Goal: Use online tool/utility: Use online tool/utility

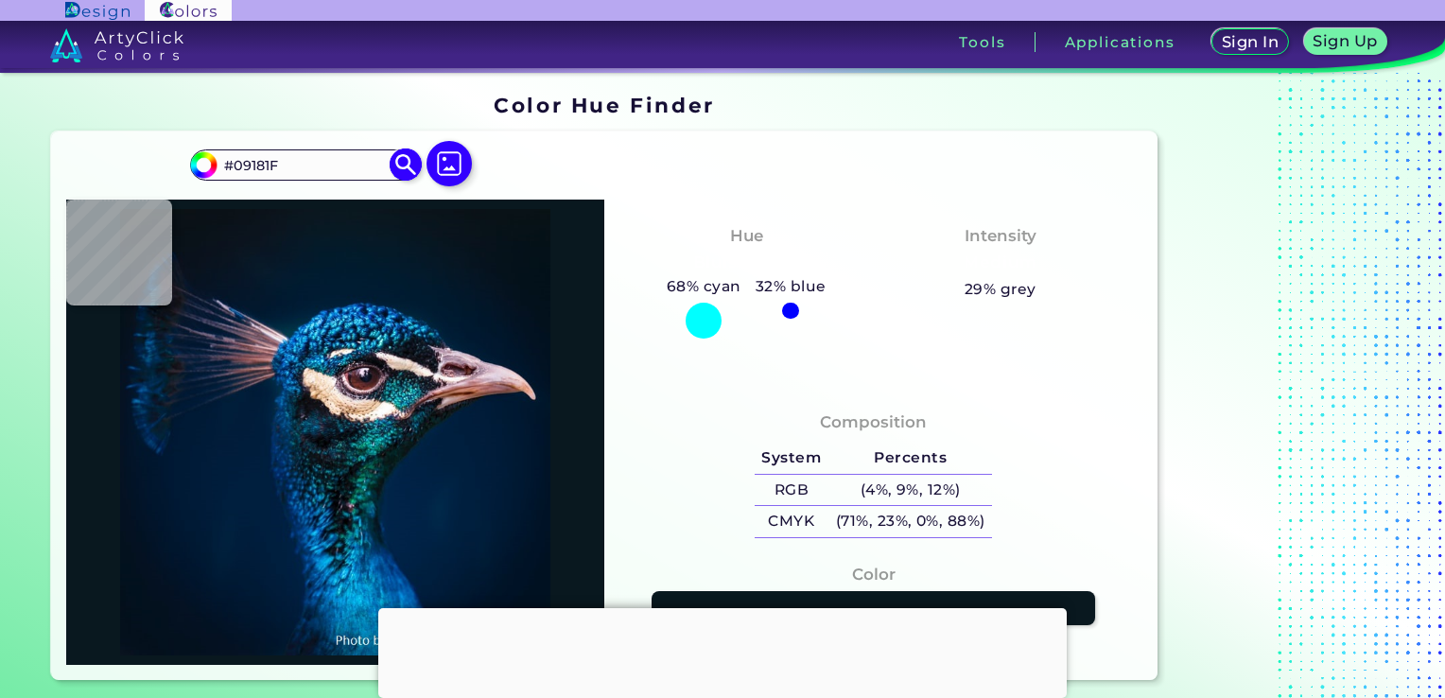
click at [289, 176] on input "#09181F" at bounding box center [305, 165] width 176 height 26
type input "#"
paste input "[URL][DOMAIN_NAME]"
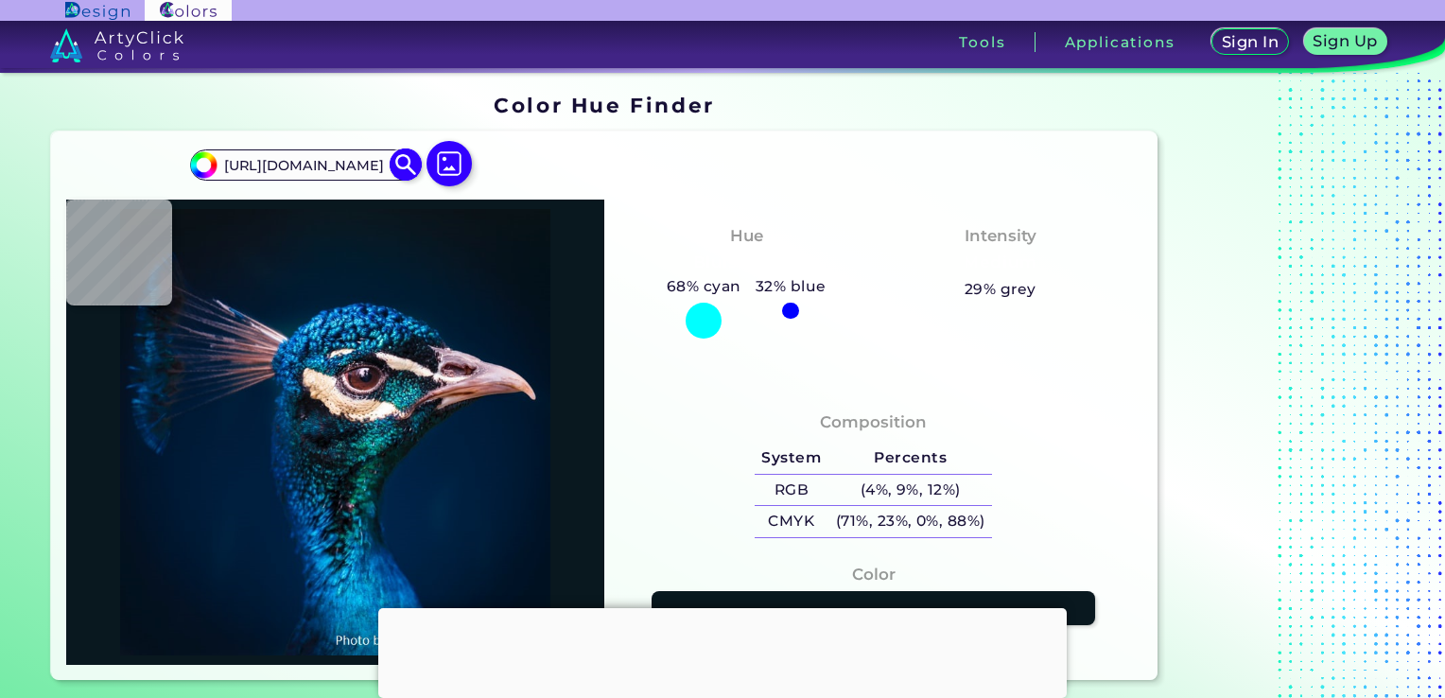
type input "[URL][DOMAIN_NAME]"
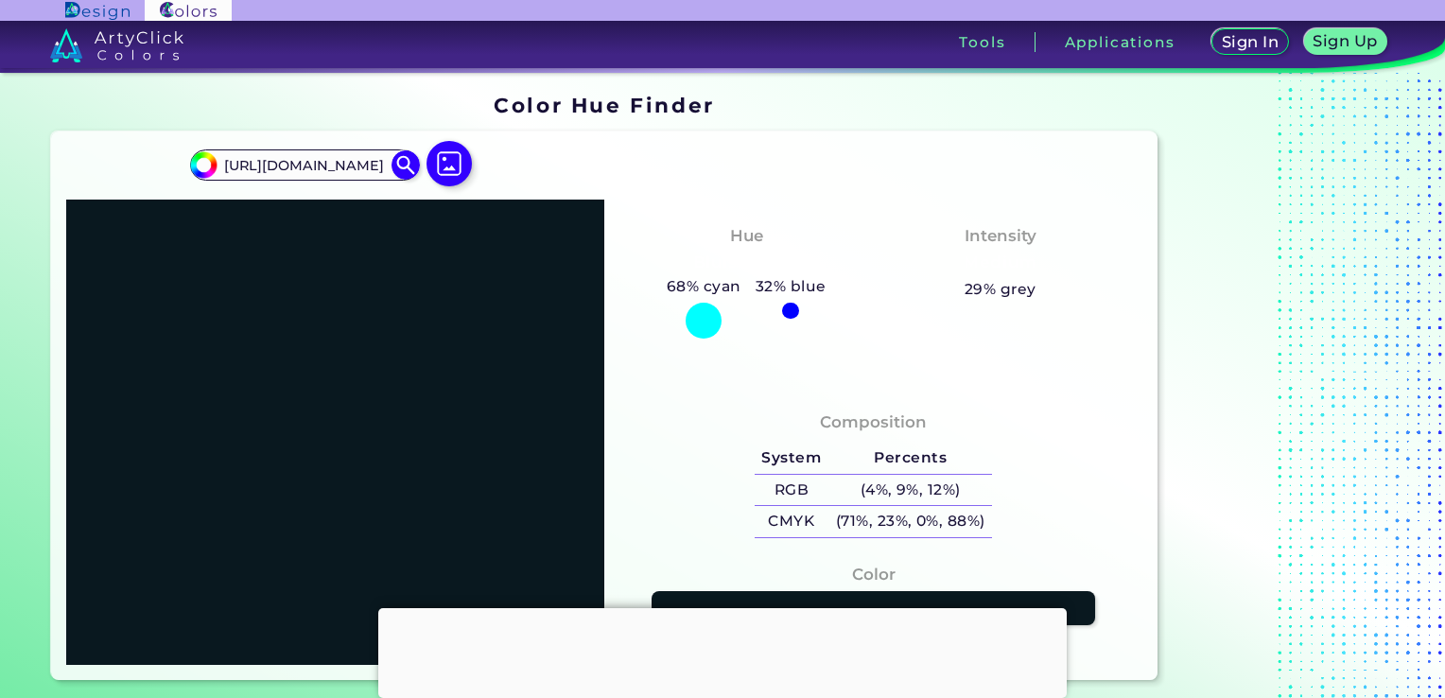
scroll to position [0, 0]
click at [411, 169] on img at bounding box center [406, 164] width 33 height 33
click at [456, 168] on img at bounding box center [450, 163] width 55 height 55
click at [0, 0] on input "file" at bounding box center [0, 0] width 0 height 0
click at [469, 167] on img at bounding box center [450, 163] width 55 height 55
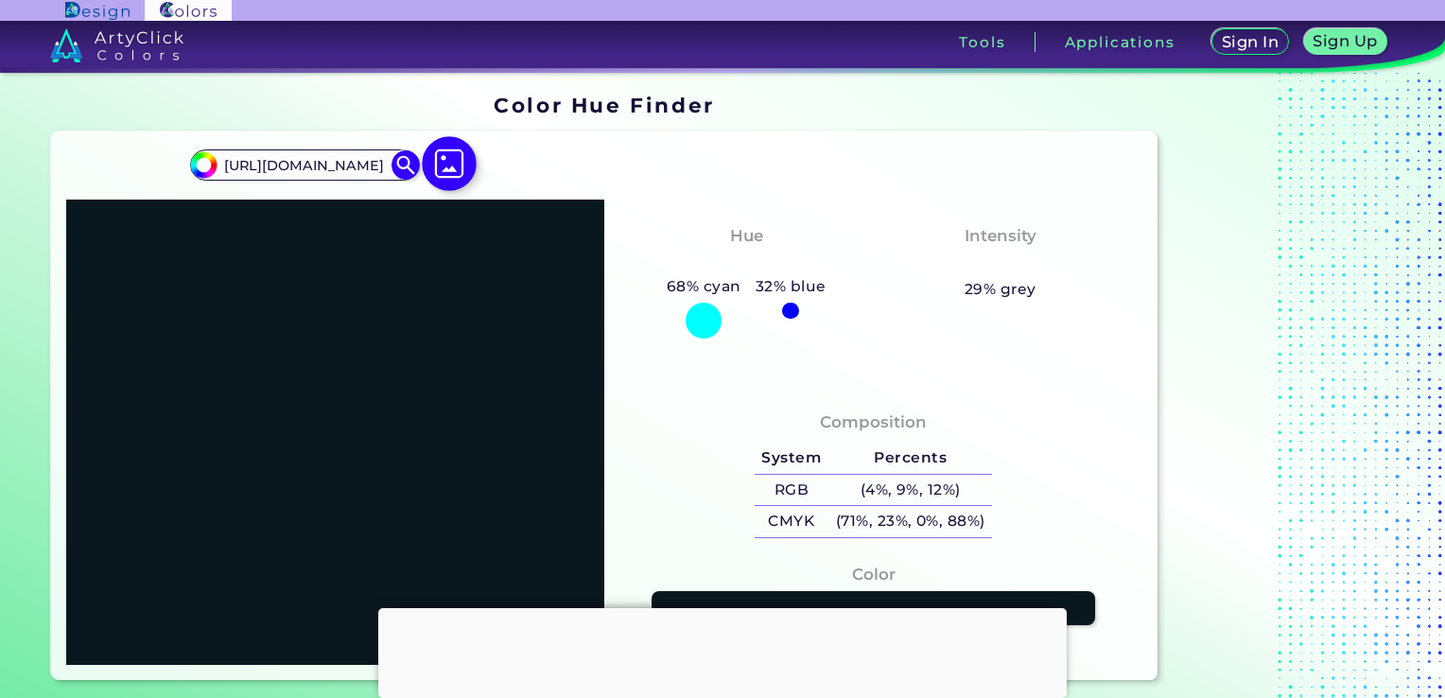
click at [0, 0] on input "file" at bounding box center [0, 0] width 0 height 0
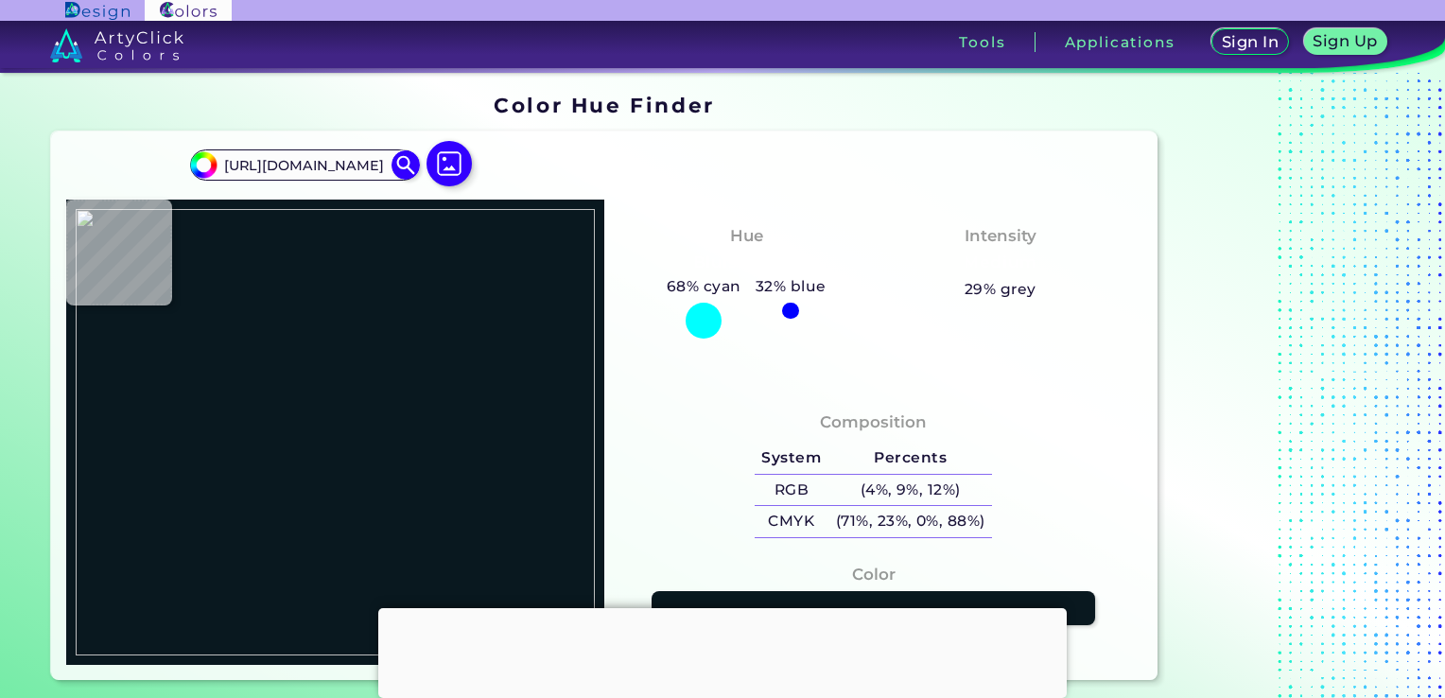
type input "#1c2135"
type input "#1C2135"
type input "#1b2033"
type input "#1B2033"
type input "#1f2437"
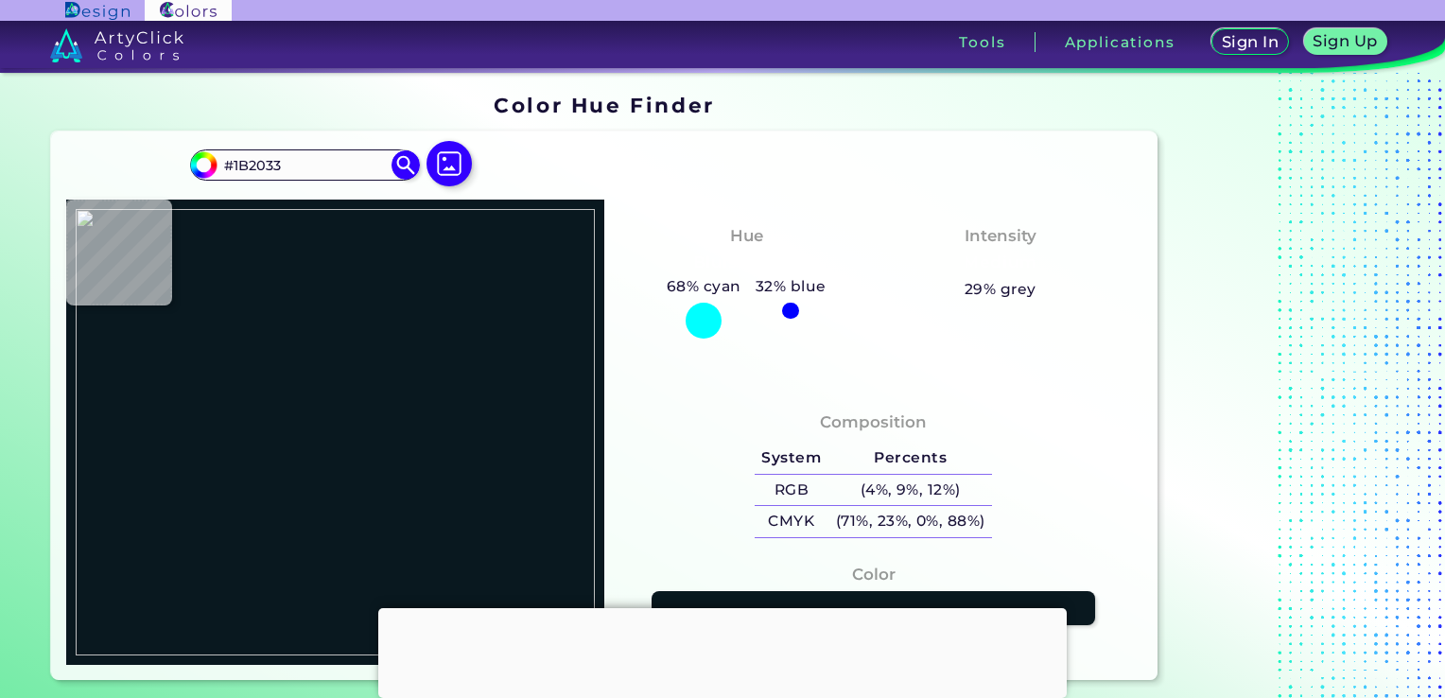
type input "#1F2437"
type input "#1c2135"
type input "#1C2135"
type input "#1d2236"
type input "#1D2236"
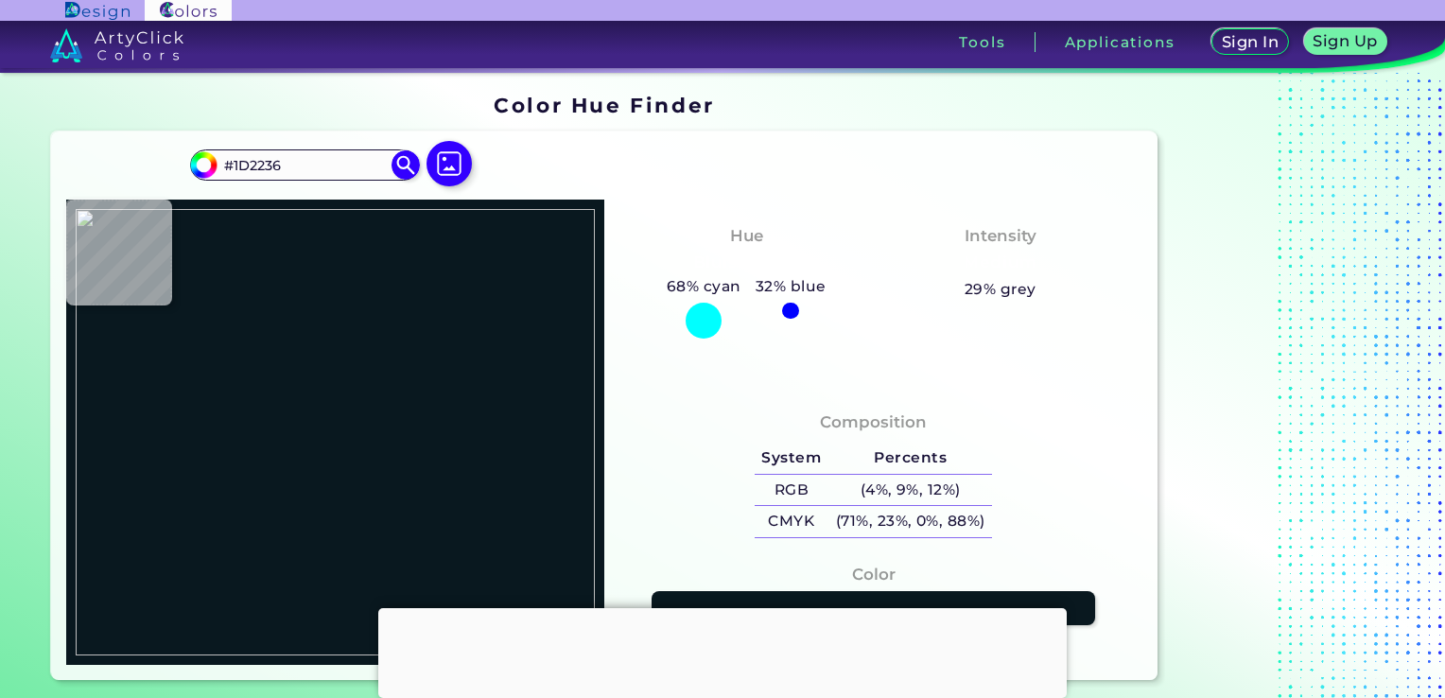
type input "#1f2437"
type input "#1F2437"
type input "#1c2134"
type input "#1C2134"
type input "#151a2d"
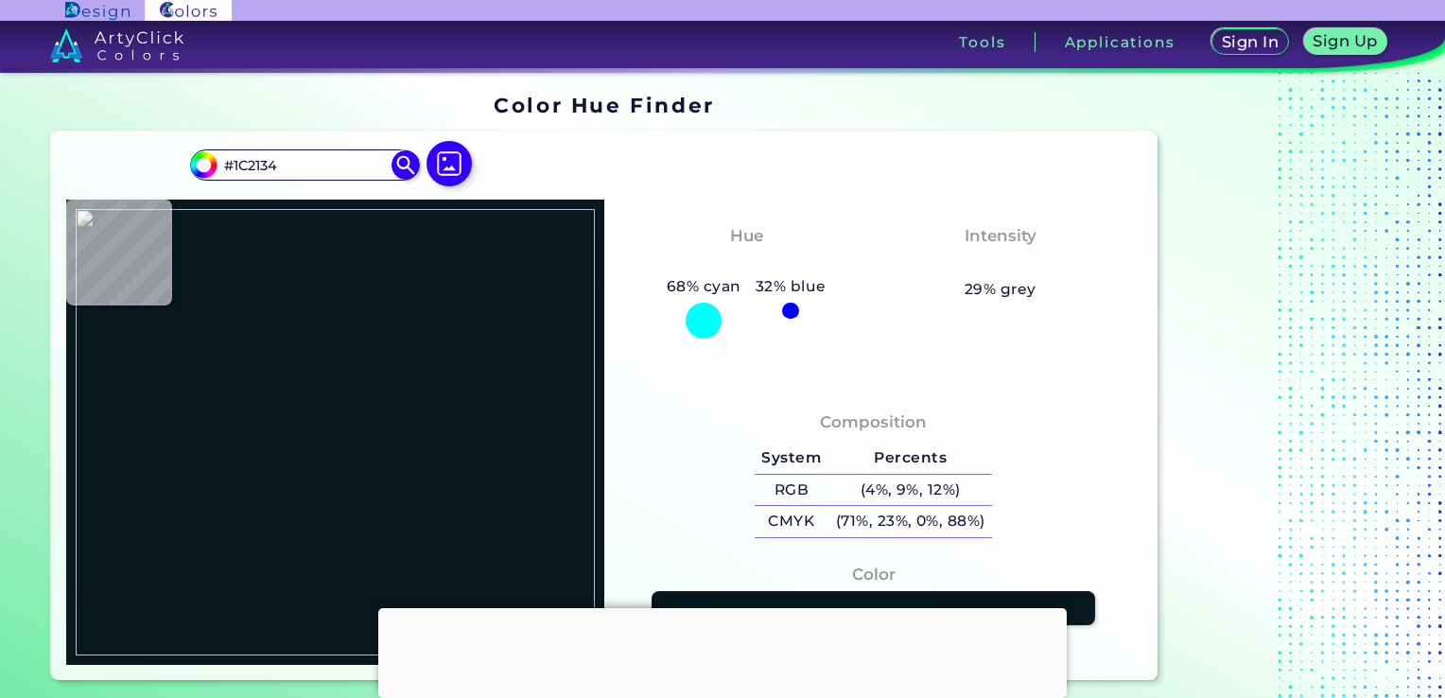
type input "#151A2D"
type input "#171c2f"
type input "#171C2F"
type input "#181d30"
type input "#181D30"
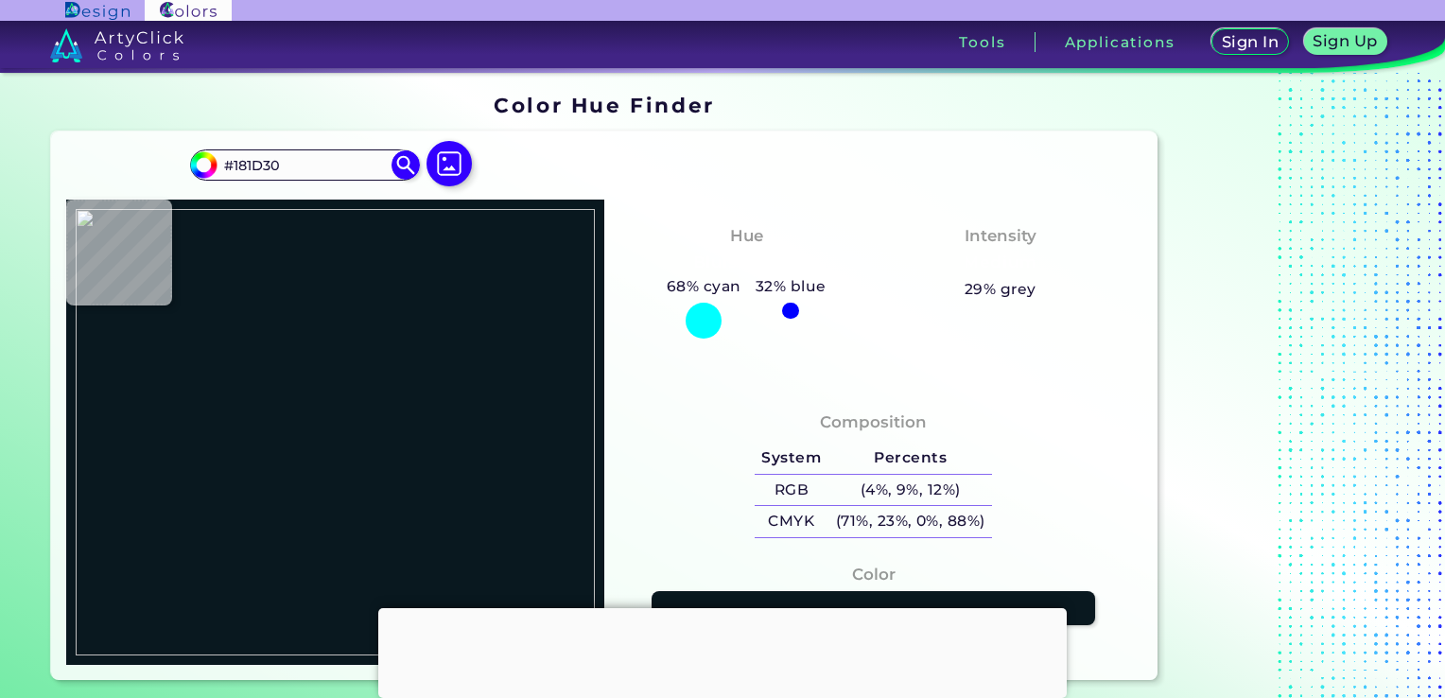
type input "#1b2034"
type input "#1B2034"
type input "#1b2033"
type input "#1B2033"
type input "#1d2236"
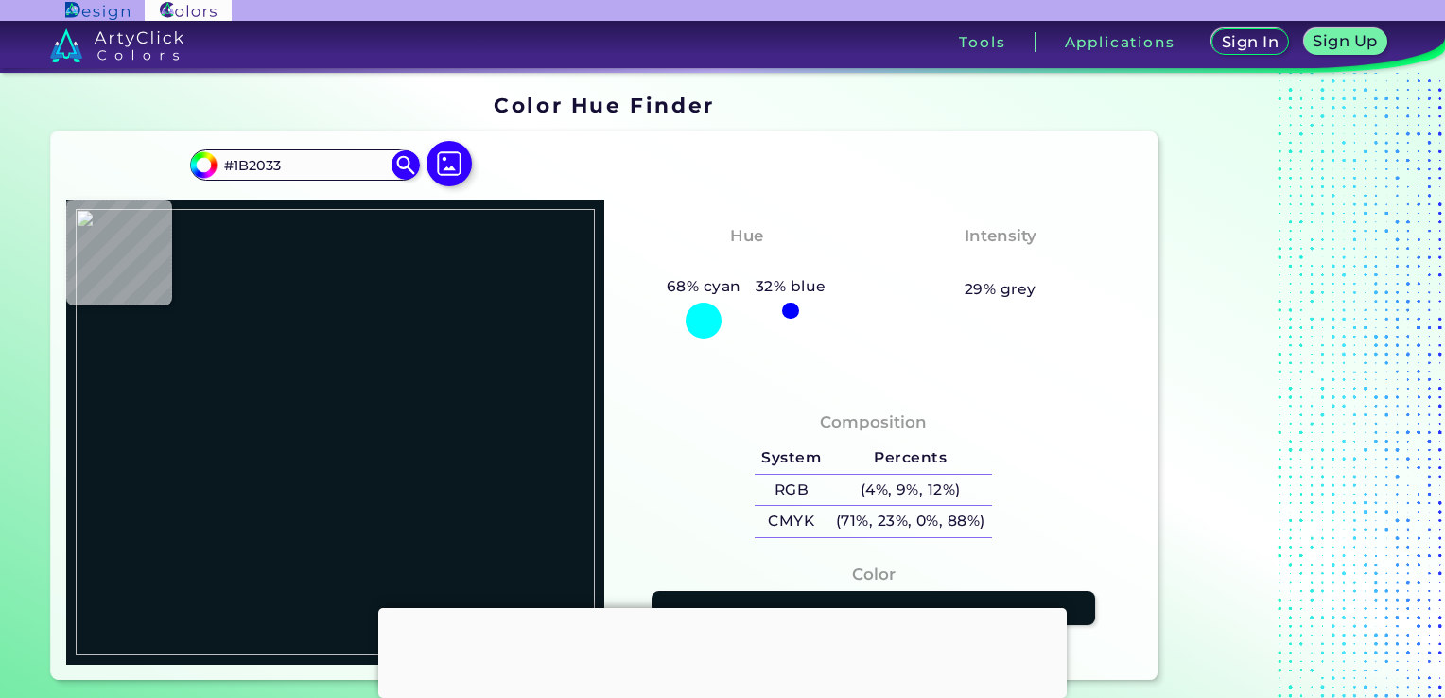
type input "#1D2236"
type input "#151a2d"
type input "#151A2D"
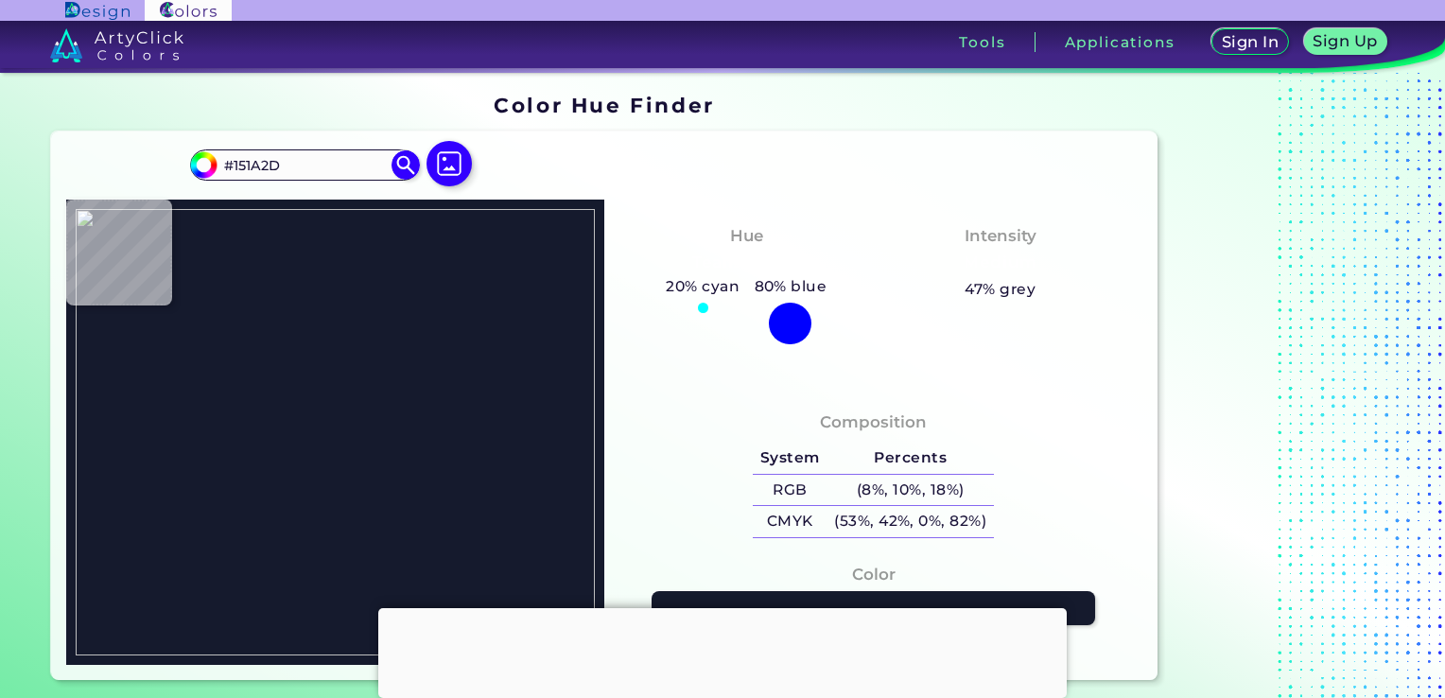
type input "#181d31"
type input "#181D31"
type input "#171c2f"
type input "#171C2F"
type input "#181d30"
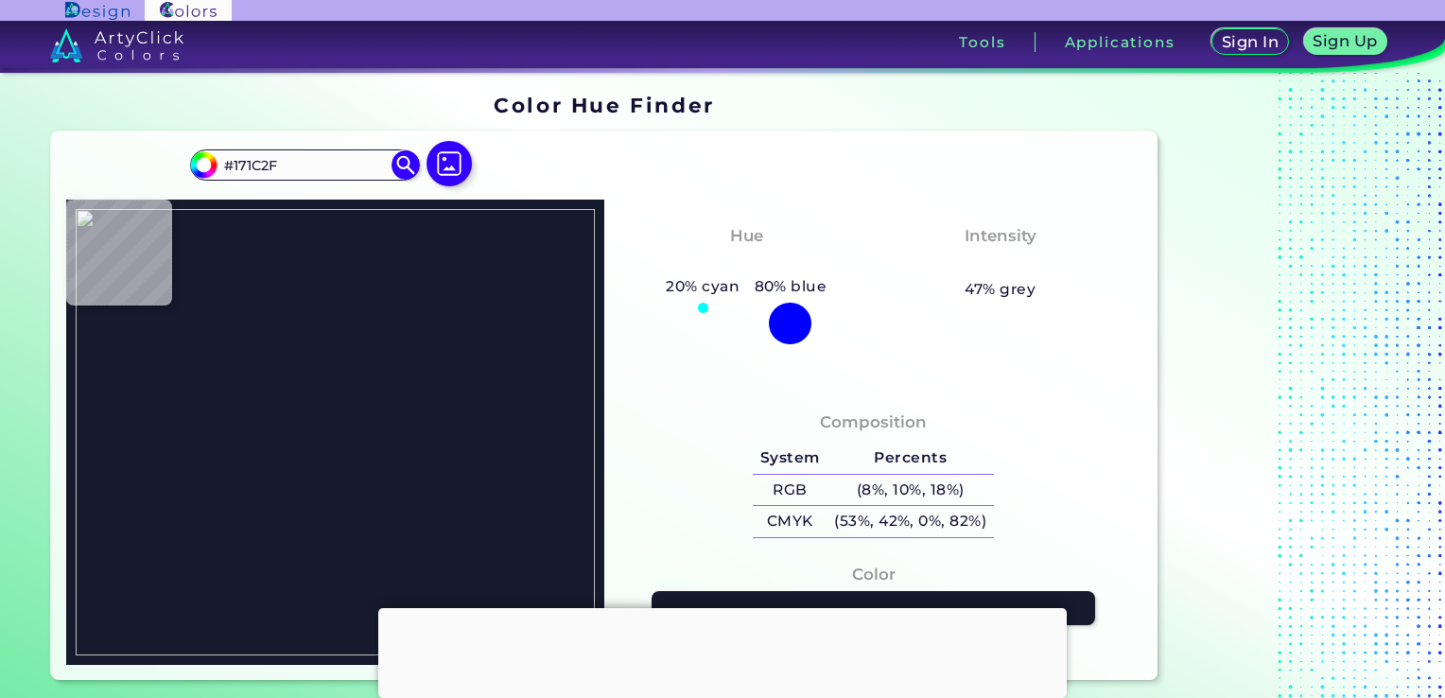
type input "#181D30"
type input "#191e31"
type input "#191E31"
type input "#151b2e"
type input "#151B2E"
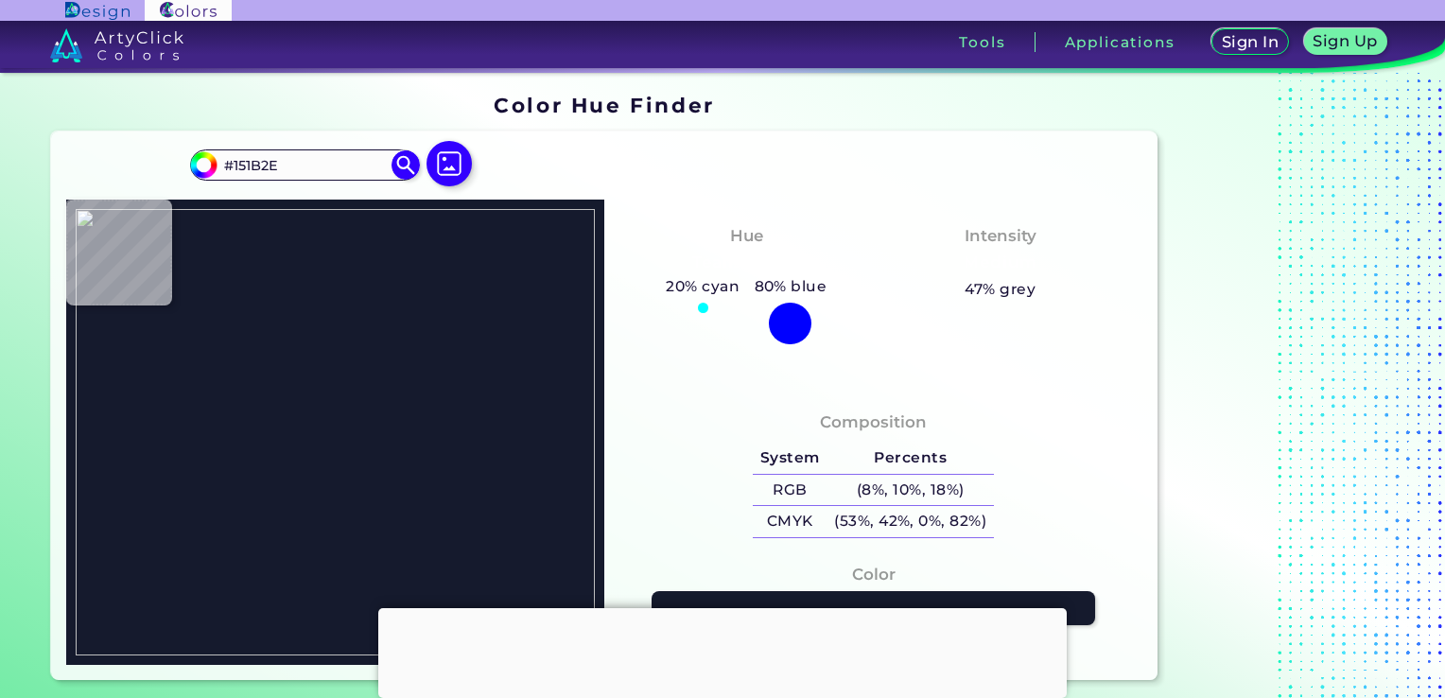
type input "#111629"
type input "#191e32"
type input "#191E32"
type input "#171c30"
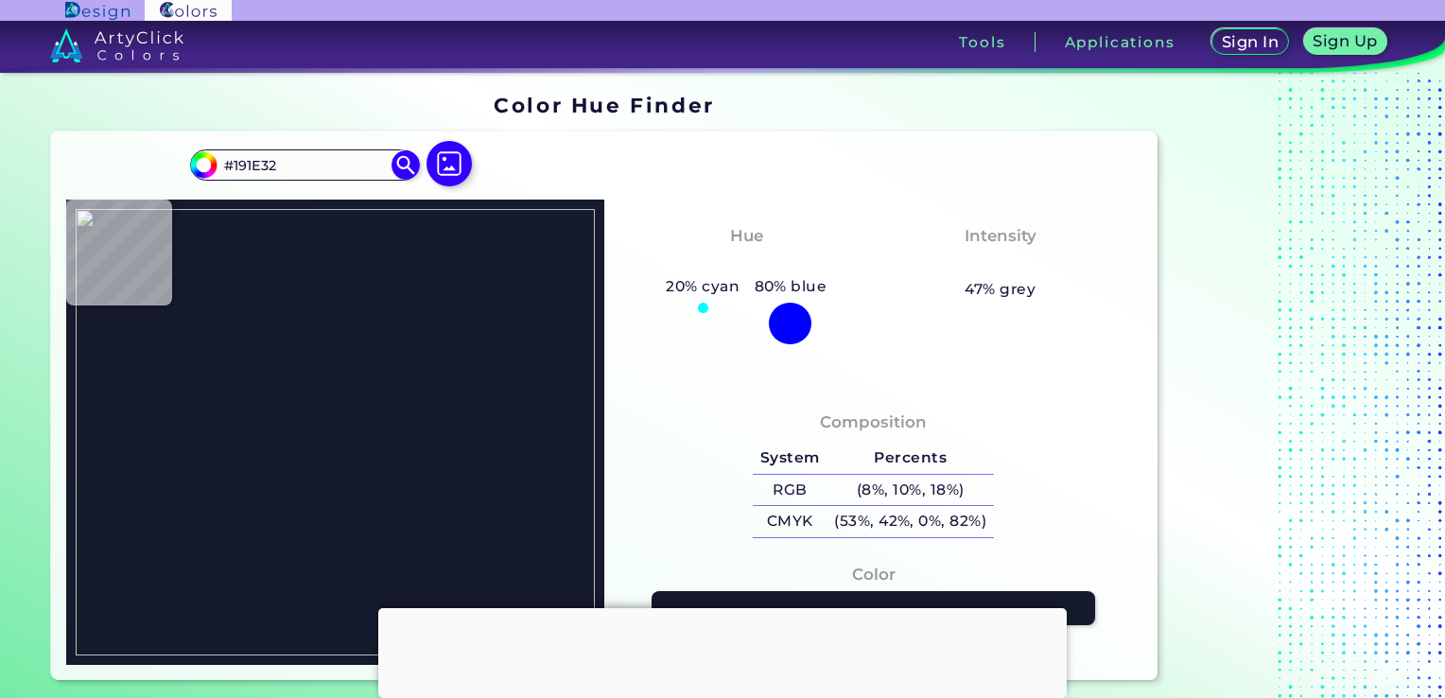
type input "#171C30"
type input "#151a2e"
type input "#151A2E"
type input "#101626"
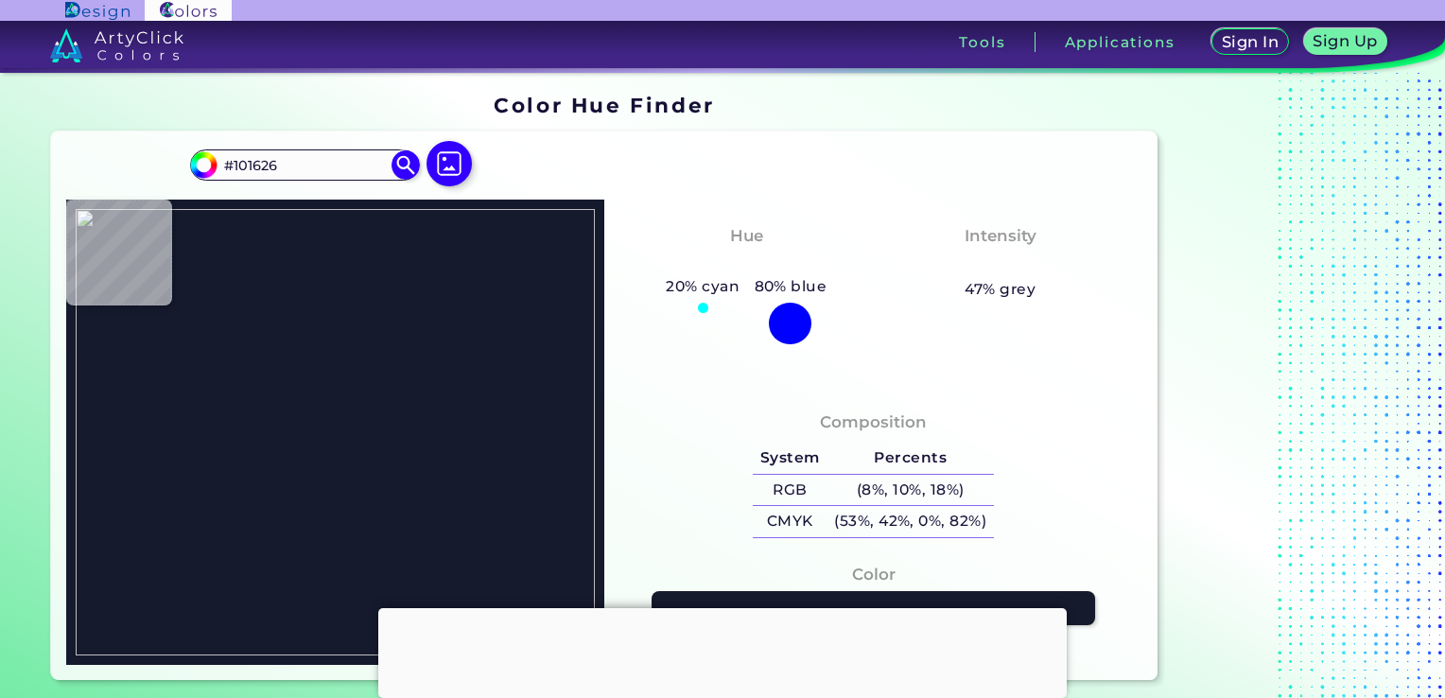
type input "#13182b"
type input "#13182B"
type input "#14192c"
type input "#14192C"
type input "#181d30"
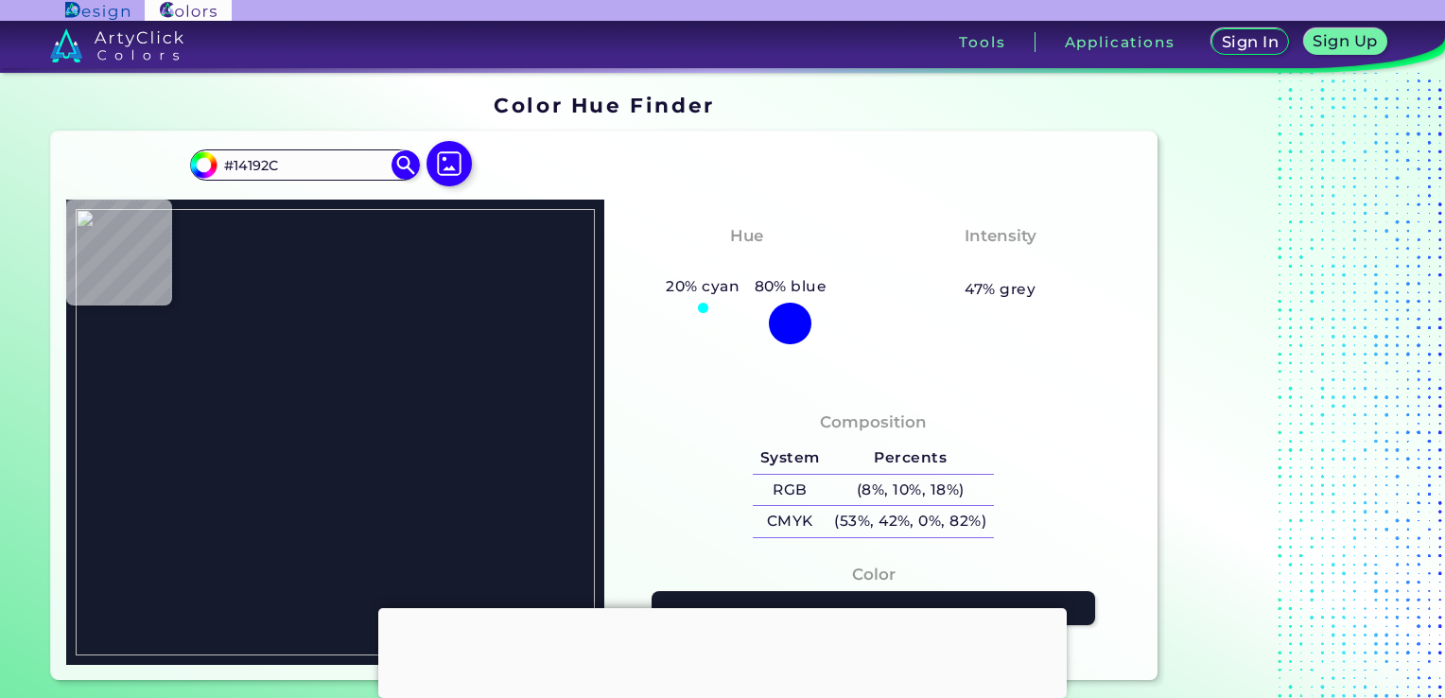
type input "#181D30"
type input "#151a2d"
type input "#151A2D"
type input "#14192c"
type input "#14192C"
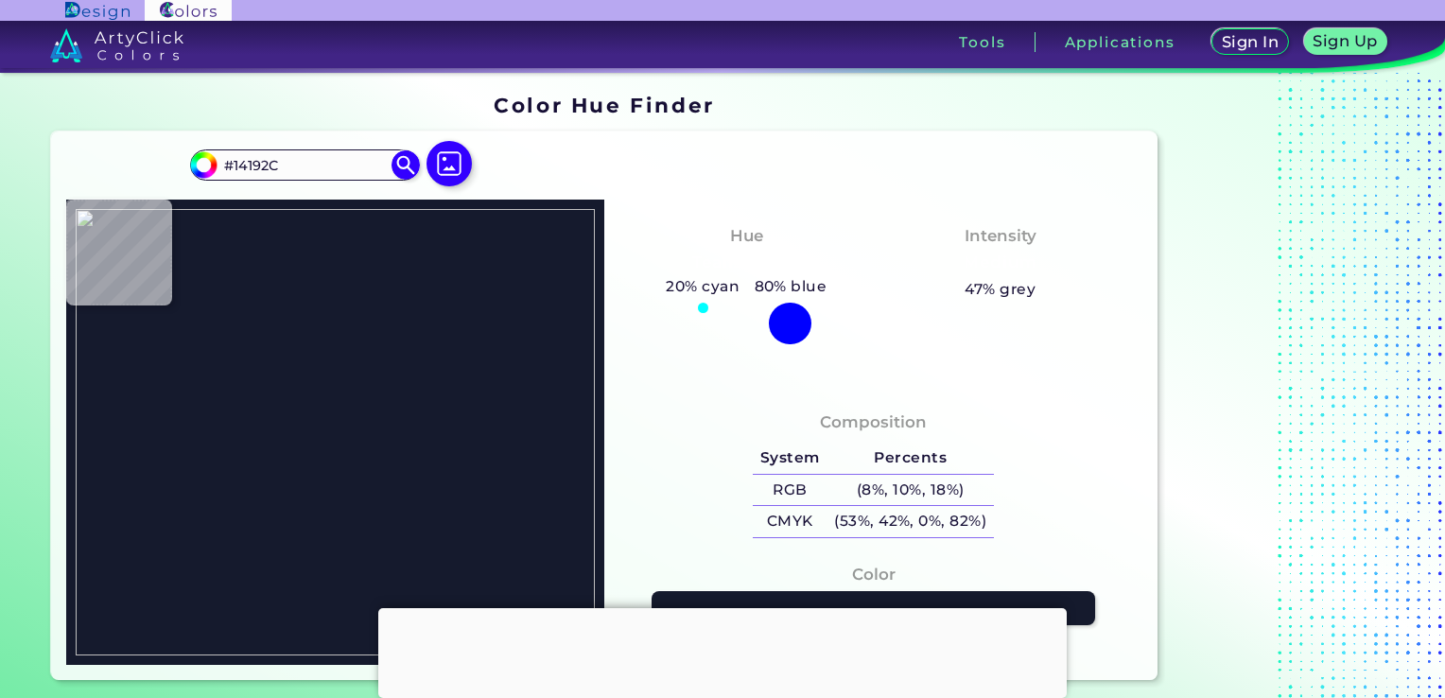
type input "#0e1326"
type input "#0E1326"
type input "#111629"
type input "#181f2f"
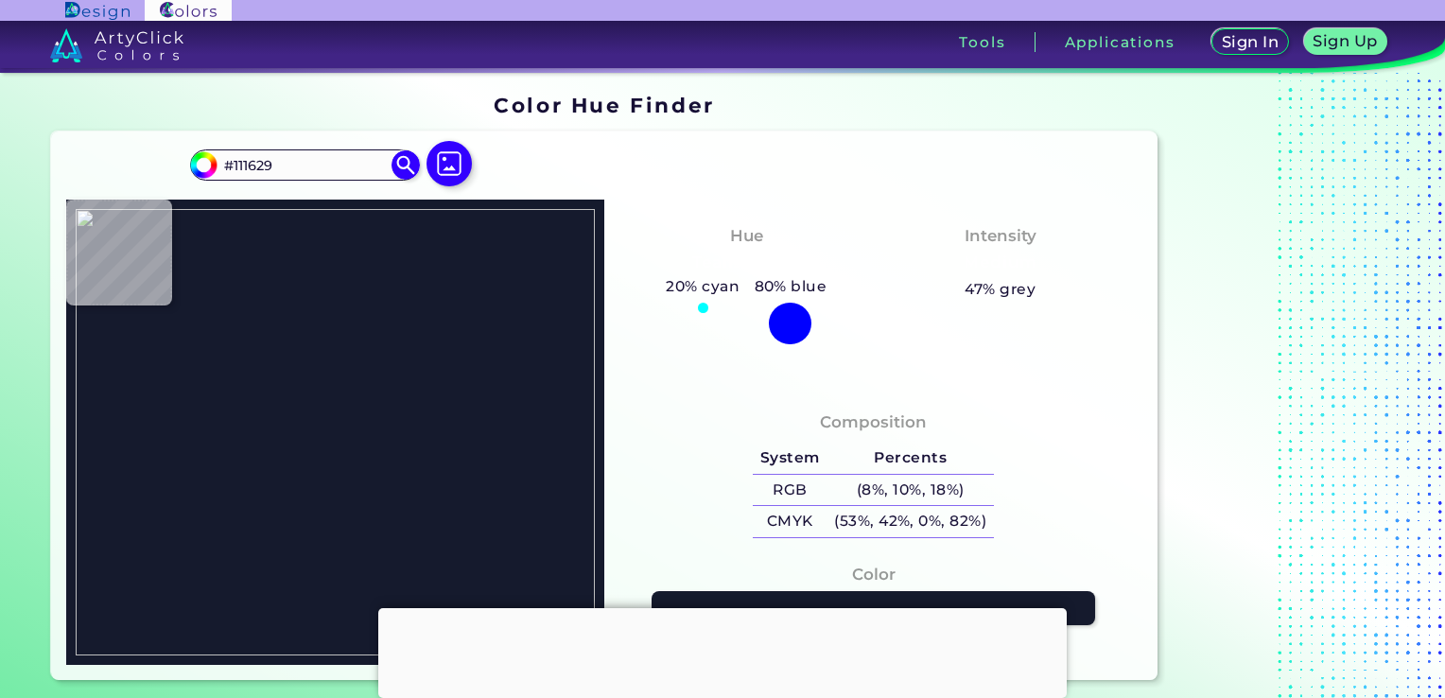
type input "#181F2F"
type input "#171c2f"
type input "#171C2F"
type input "#834d11"
type input "#834D11"
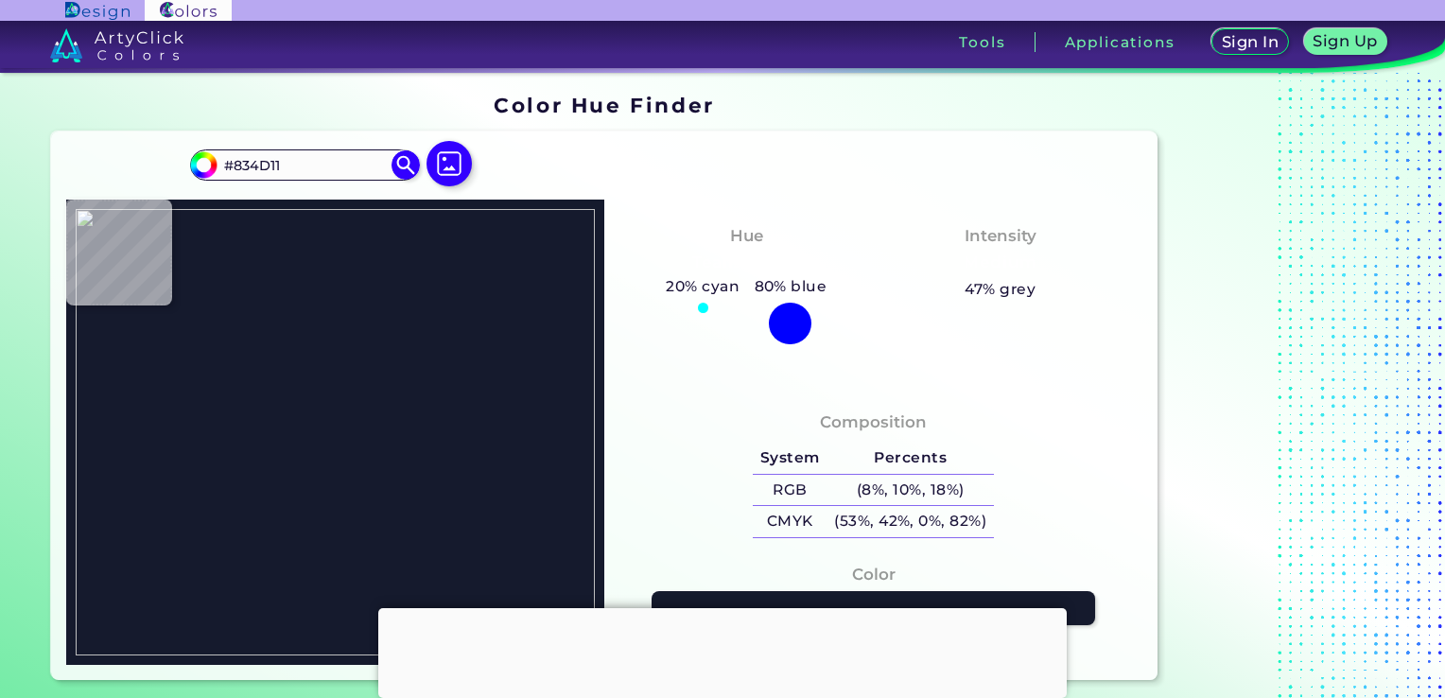
type input "#ccd4d6"
type input "#CCD4D6"
type input "#1a1f32"
type input "#1A1F32"
type input "#171c2f"
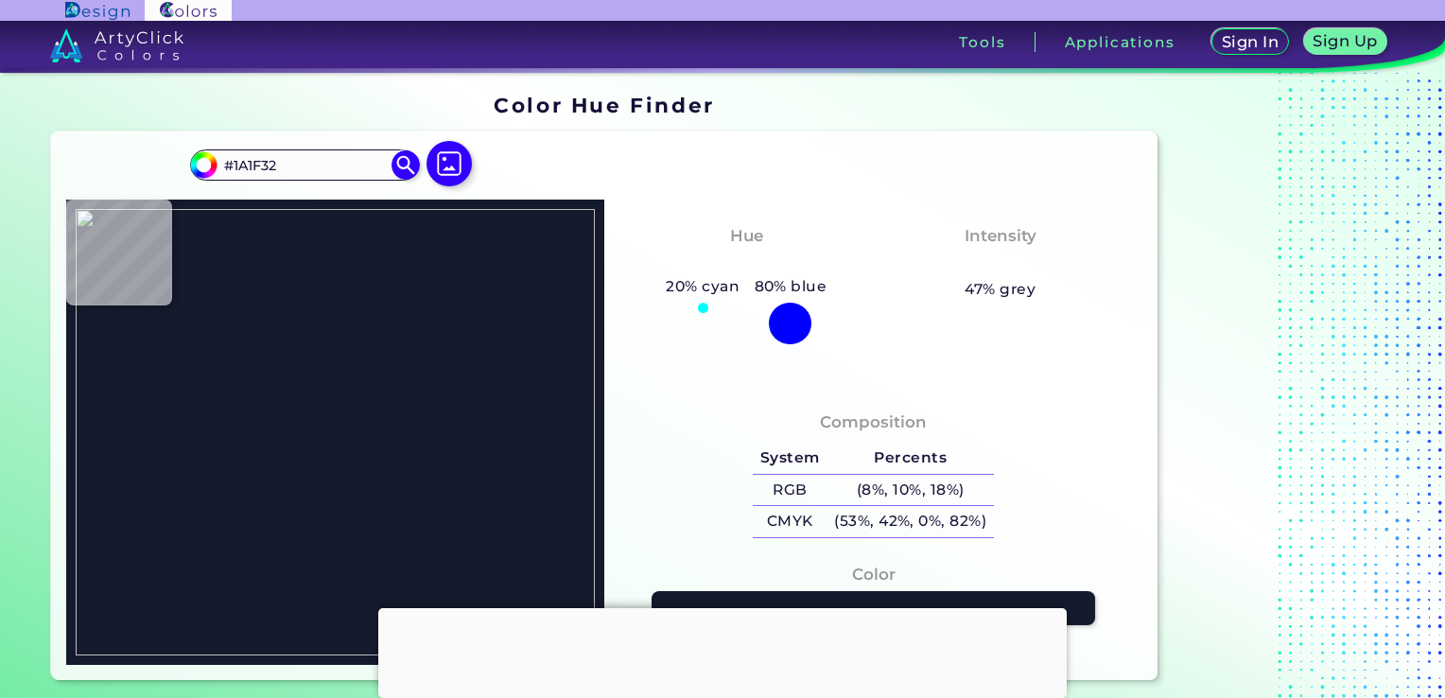
type input "#171C2F"
type input "#181d30"
type input "#181D30"
type input "#161b2e"
type input "#161B2E"
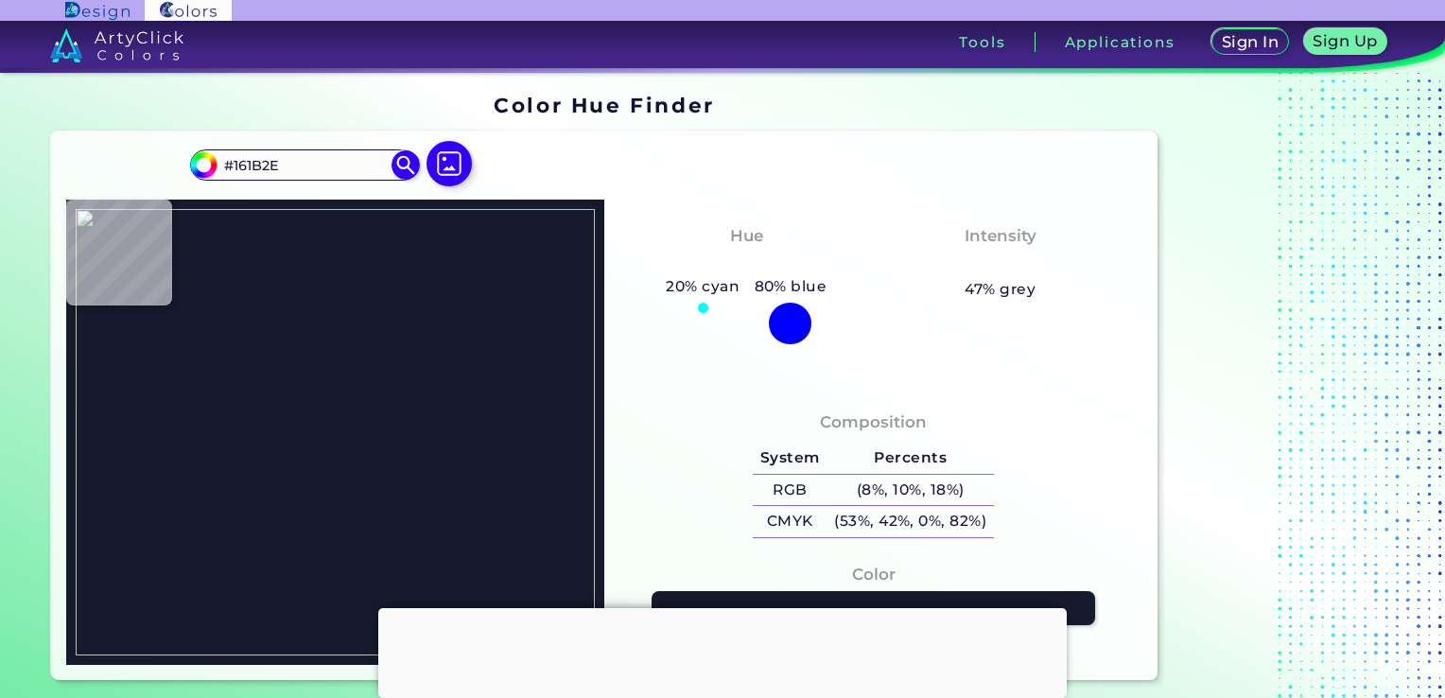
type input "#20273a"
type input "#20273A"
type input "#181f32"
type input "#181F32"
type input "#1d2236"
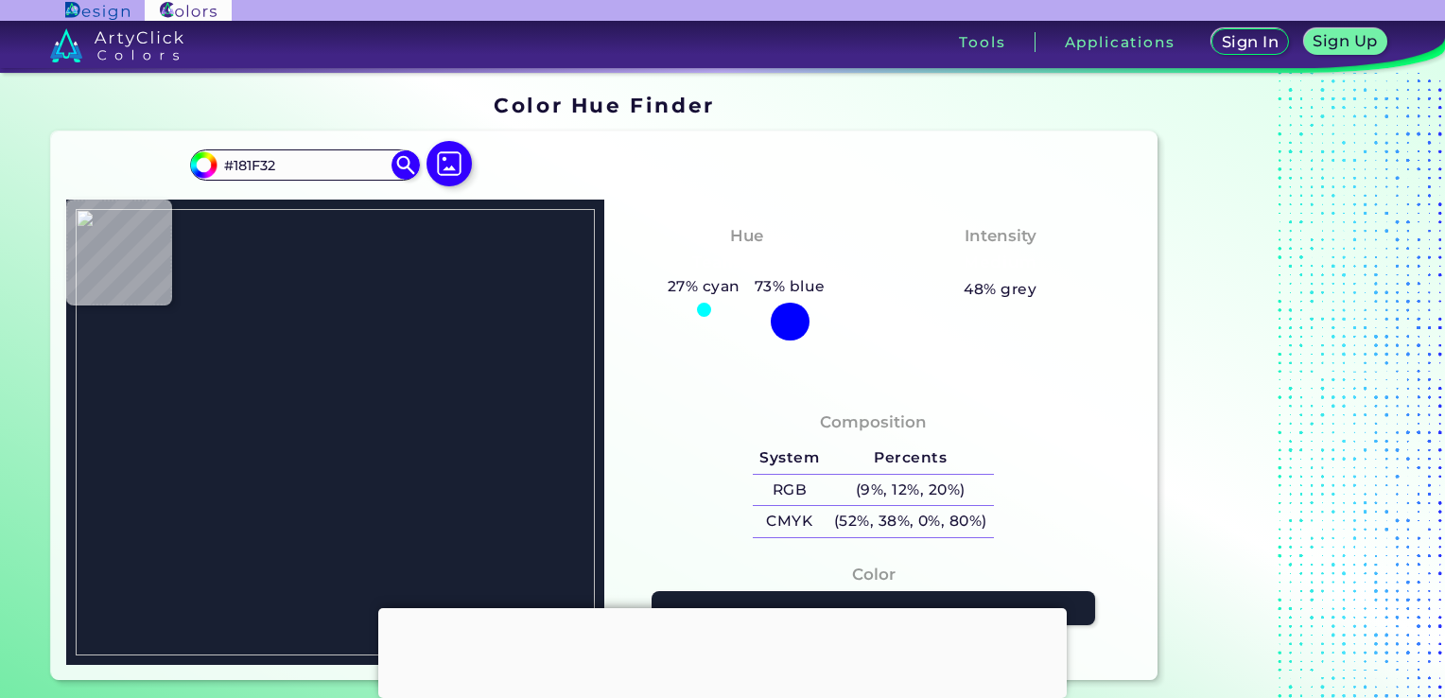
type input "#1D2236"
type input "#1b2034"
type input "#1B2034"
type input "#171c30"
type input "#171C30"
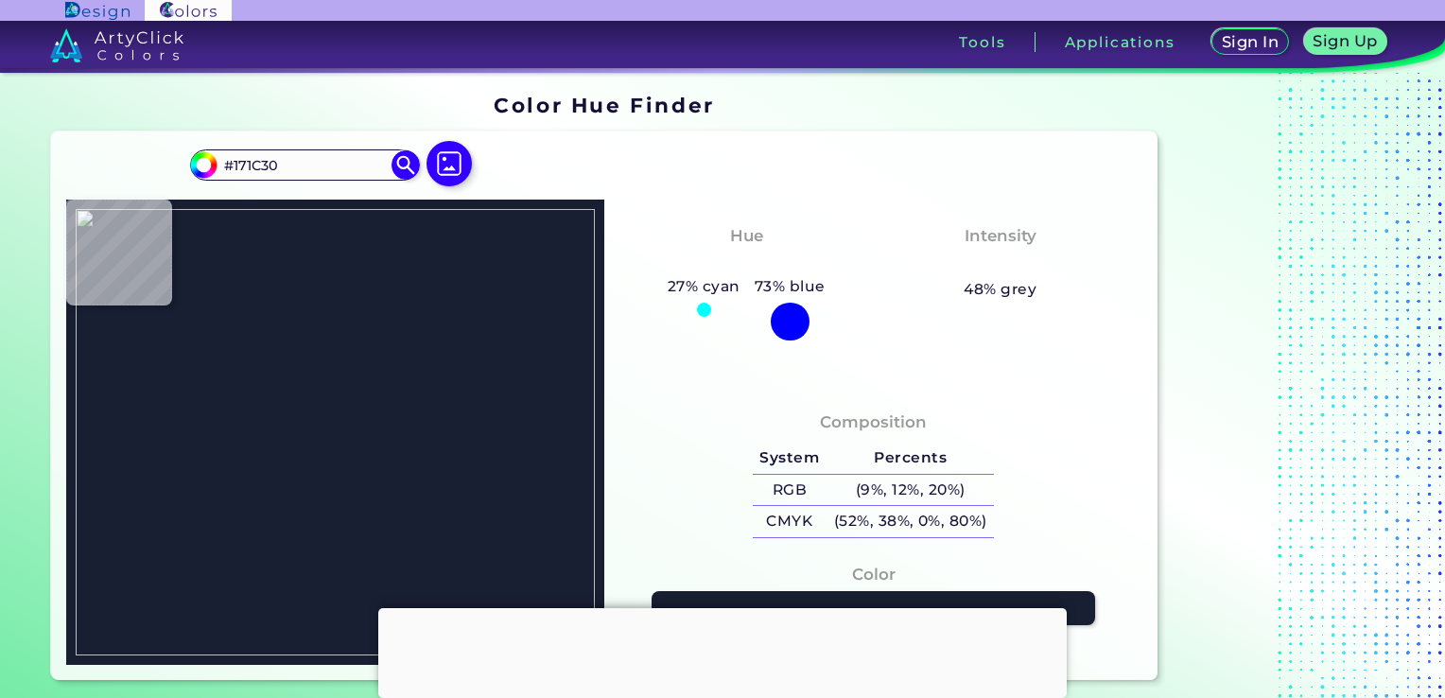
type input "#1c2135"
type input "#1C2135"
type input "#1b2034"
type input "#1B2034"
type input "#13182b"
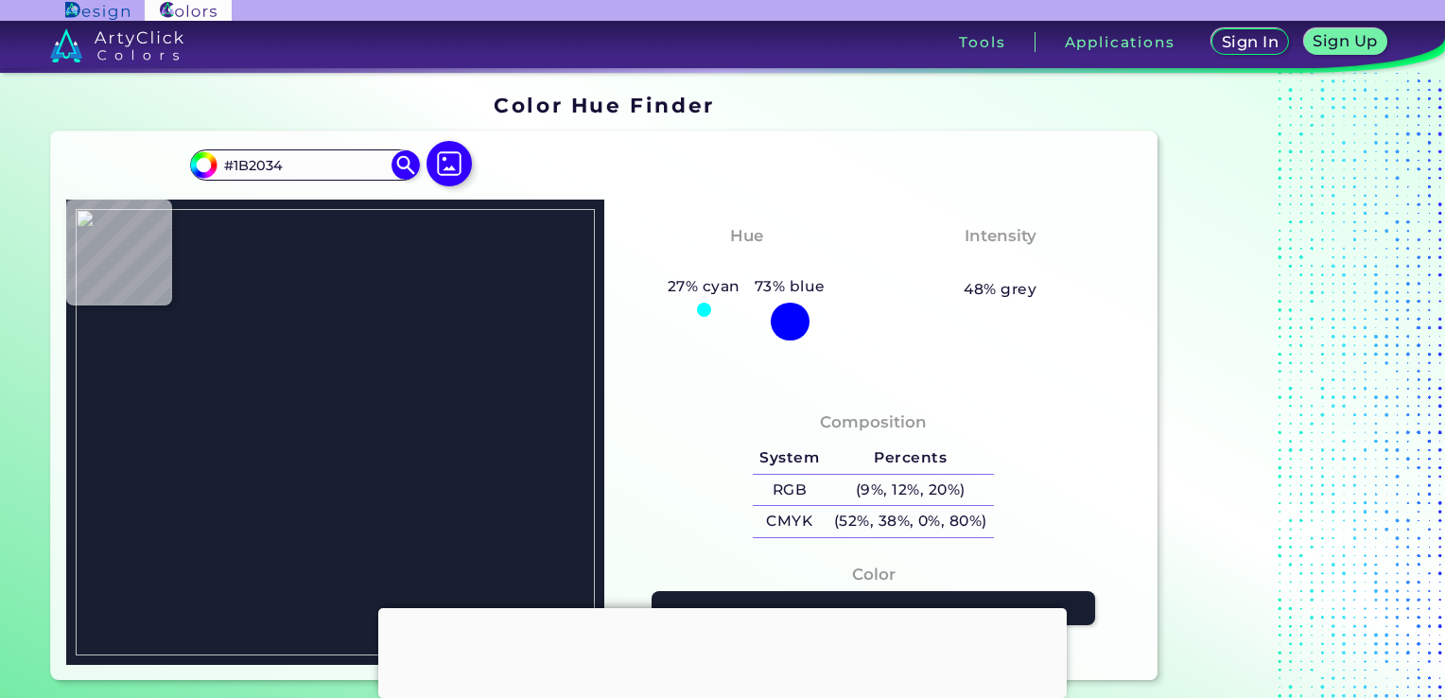
type input "#13182B"
type input "#14192c"
type input "#14192C"
type input "#111629"
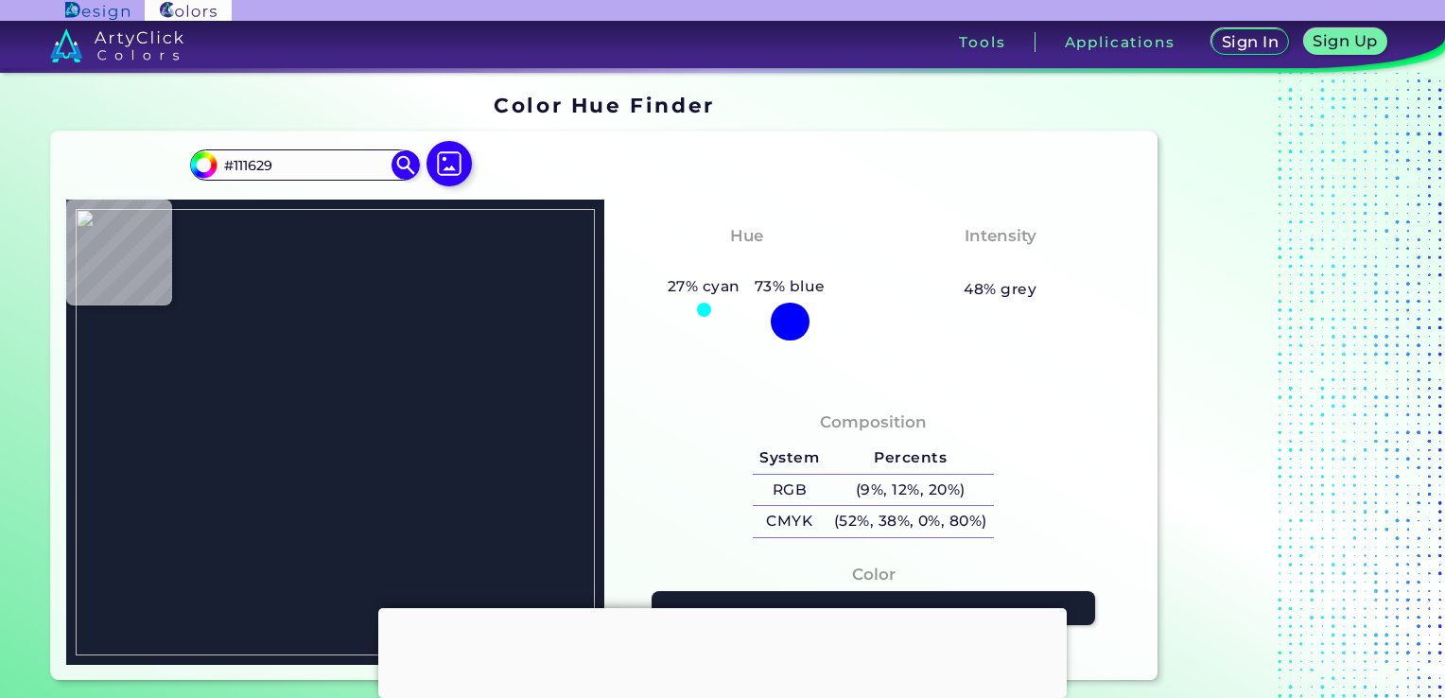
type input "#12172a"
type input "#12172A"
type input "#101528"
type input "#0f1427"
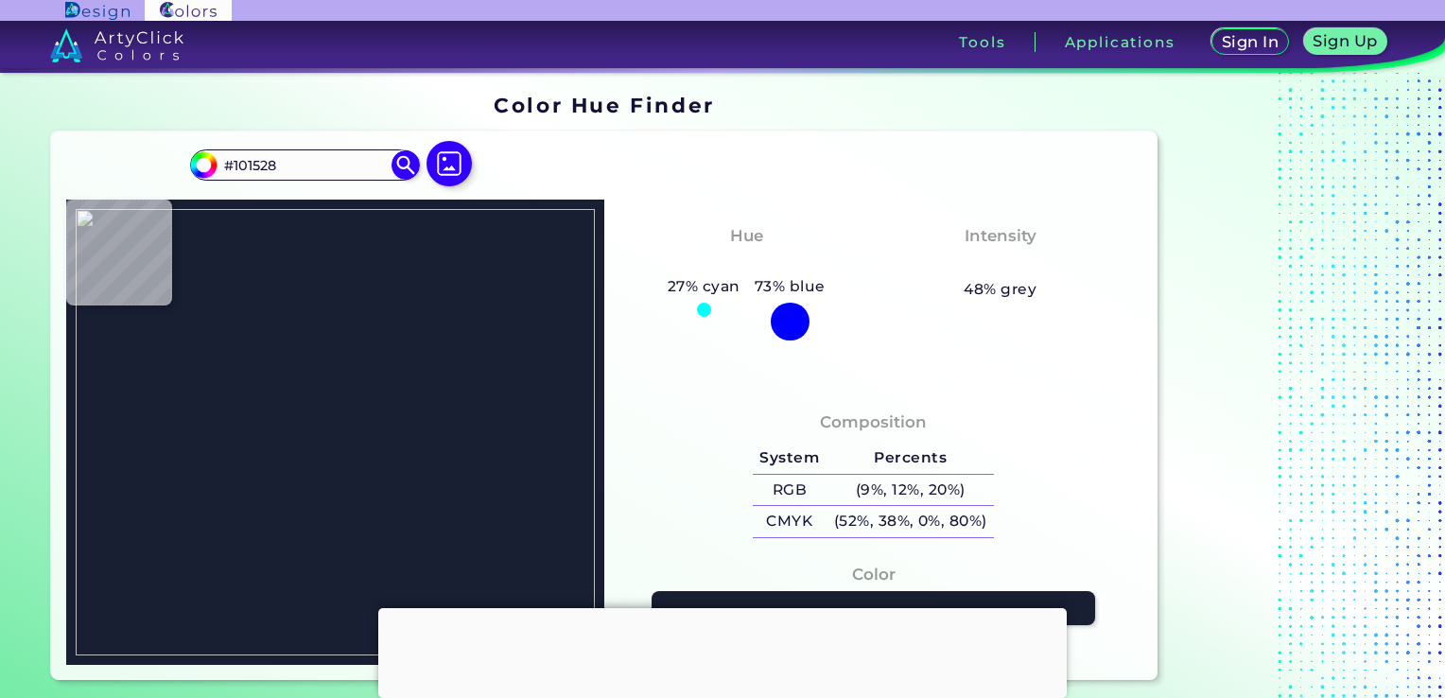
type input "#0F1427"
type input "#101629"
type input "#101528"
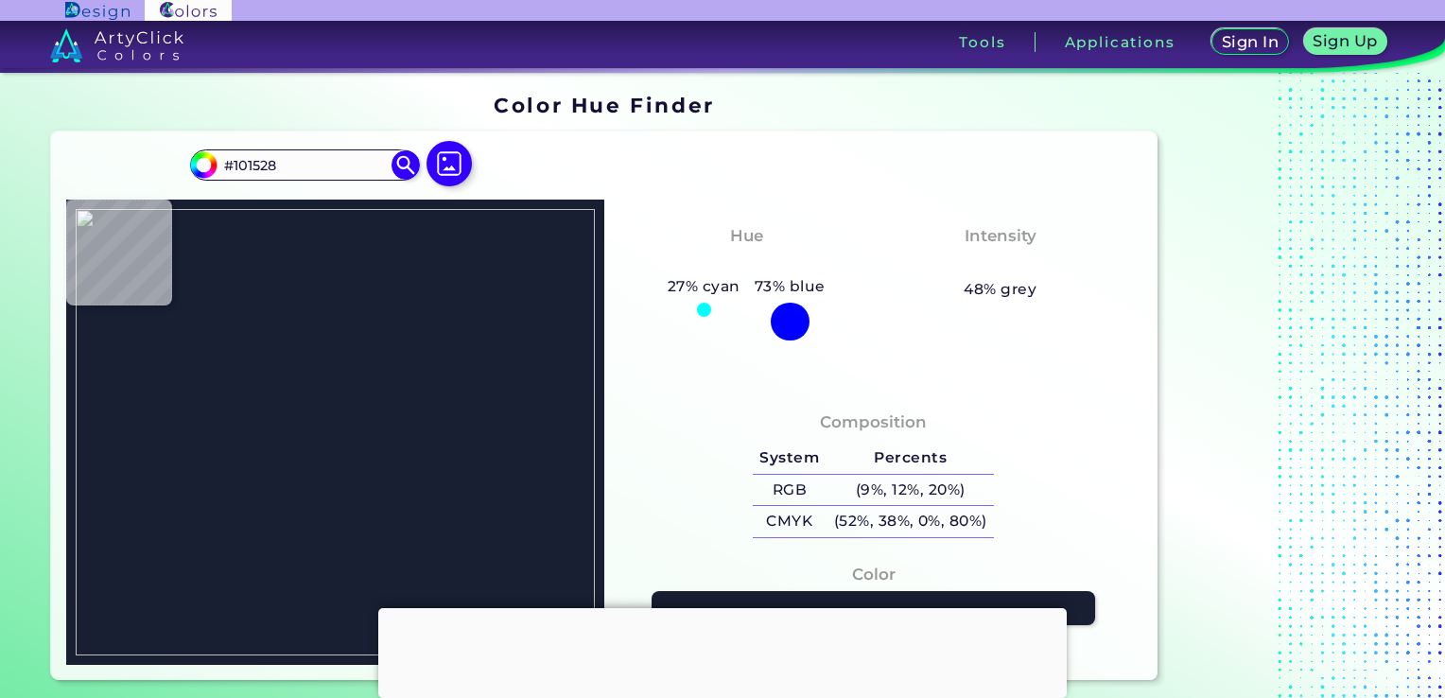
type input "#0e1326"
type input "#0E1326"
type input "#111629"
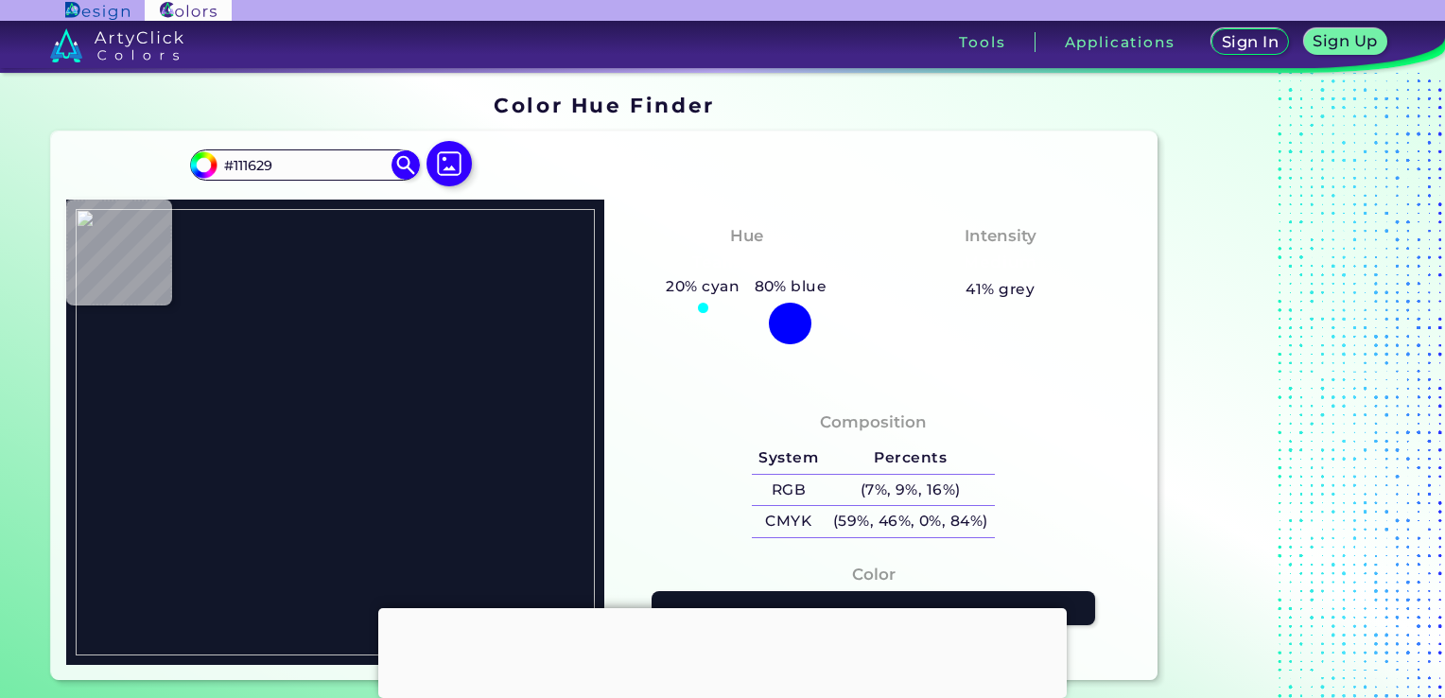
type input "#11162a"
type input "#11162A"
type input "#0f1427"
type input "#0F1427"
type input "#13182b"
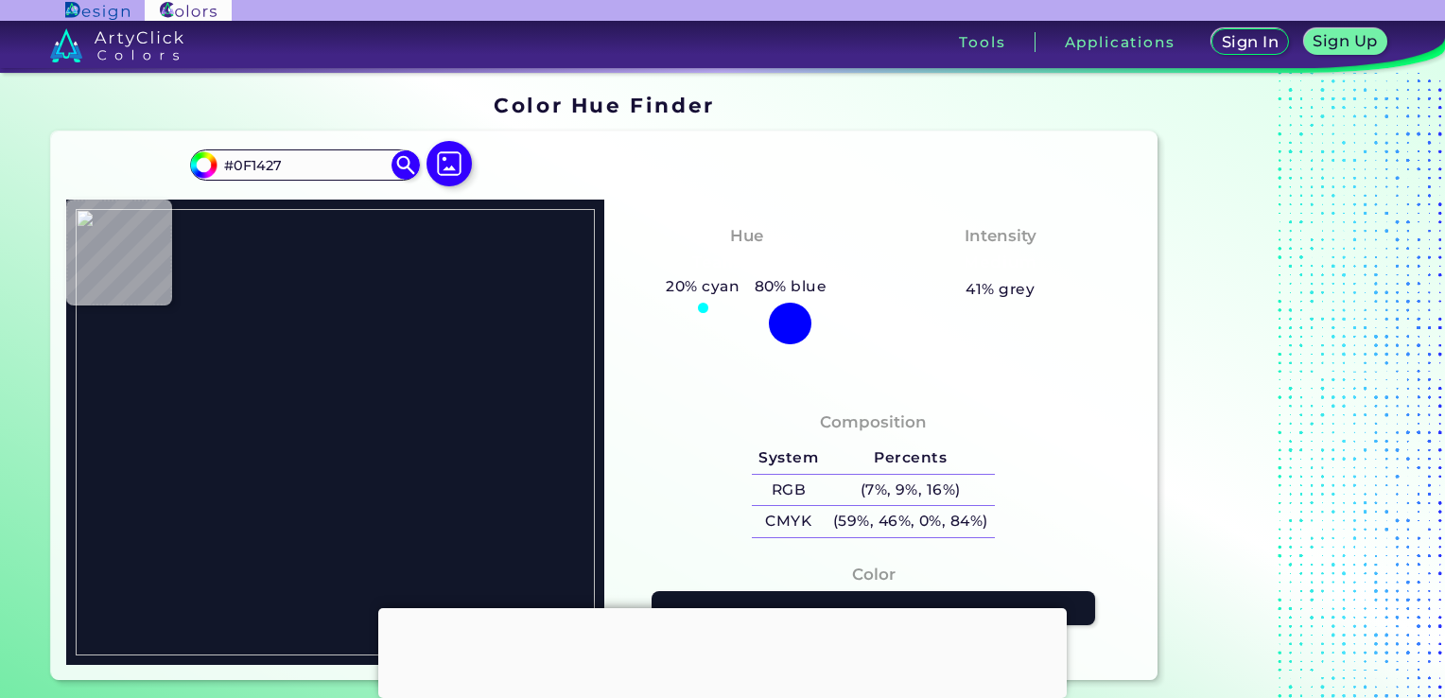
type input "#13182B"
type input "#11162a"
type input "#11162A"
type input "#13182c"
type input "#13182C"
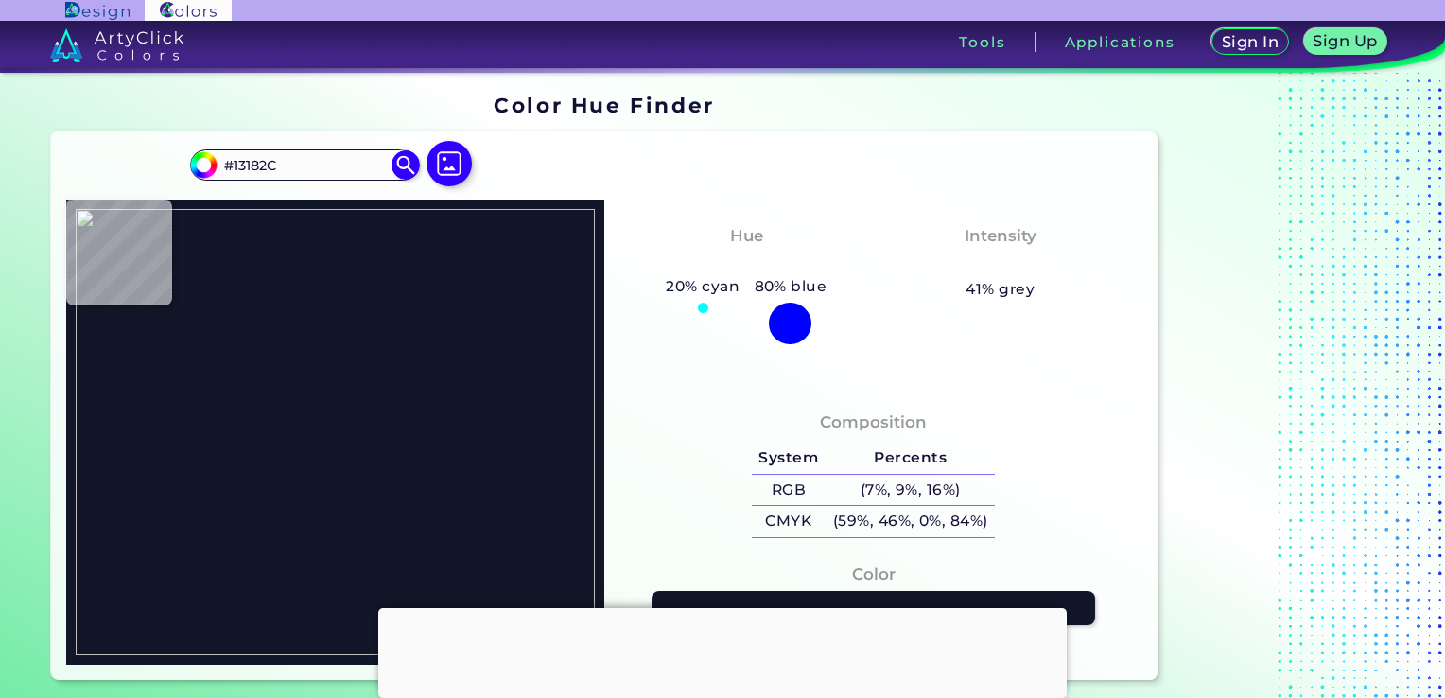
type input "#12172b"
type input "#12172B"
type input "#13182c"
type input "#13182C"
type input "#11162a"
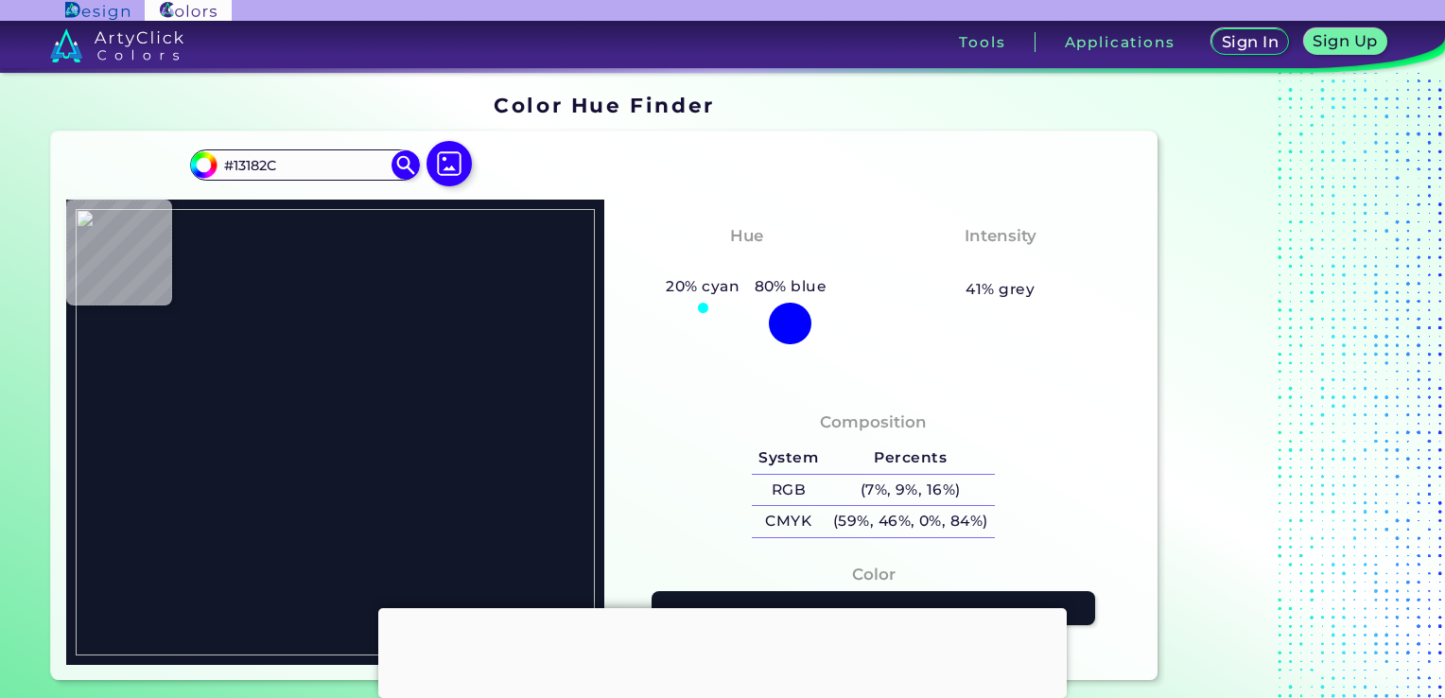
type input "#11162A"
type input "#101528"
type input "#151a2d"
type input "#151A2D"
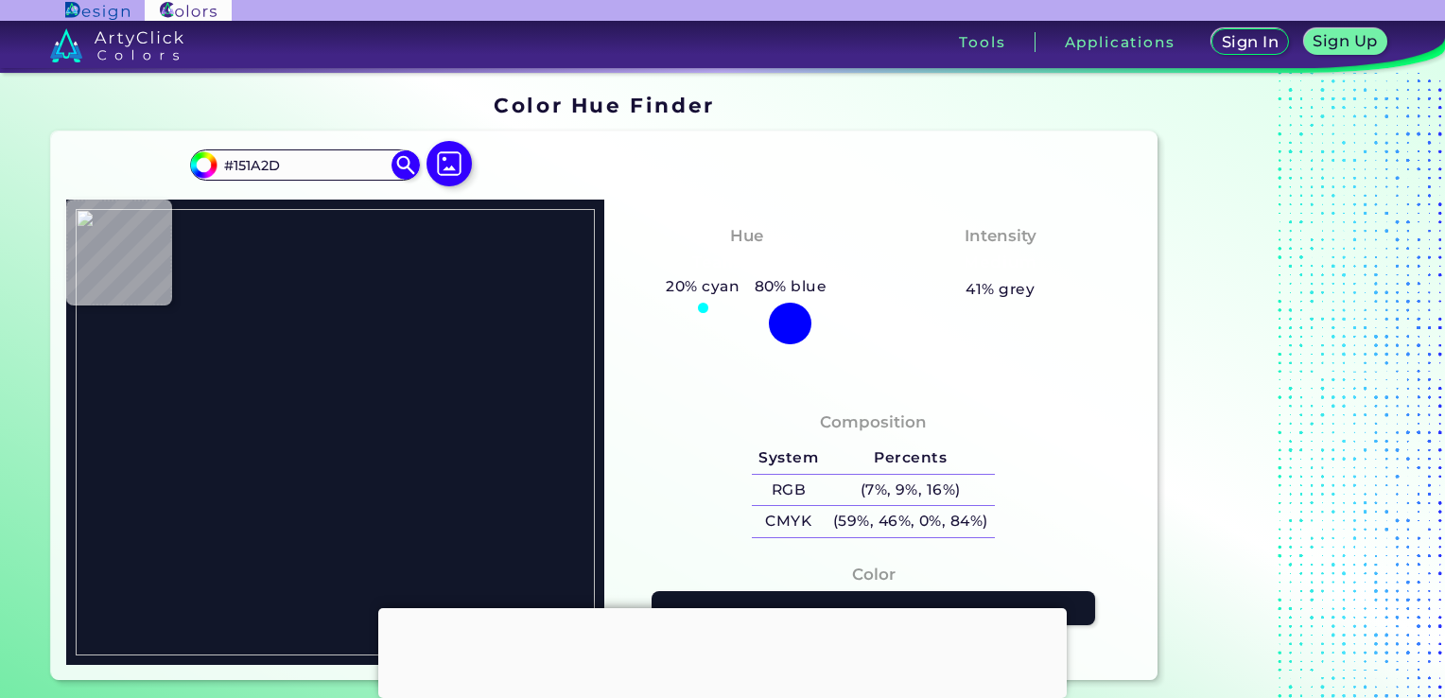
type input "#111629"
type input "#12172a"
type input "#12172A"
type input "#151f2c"
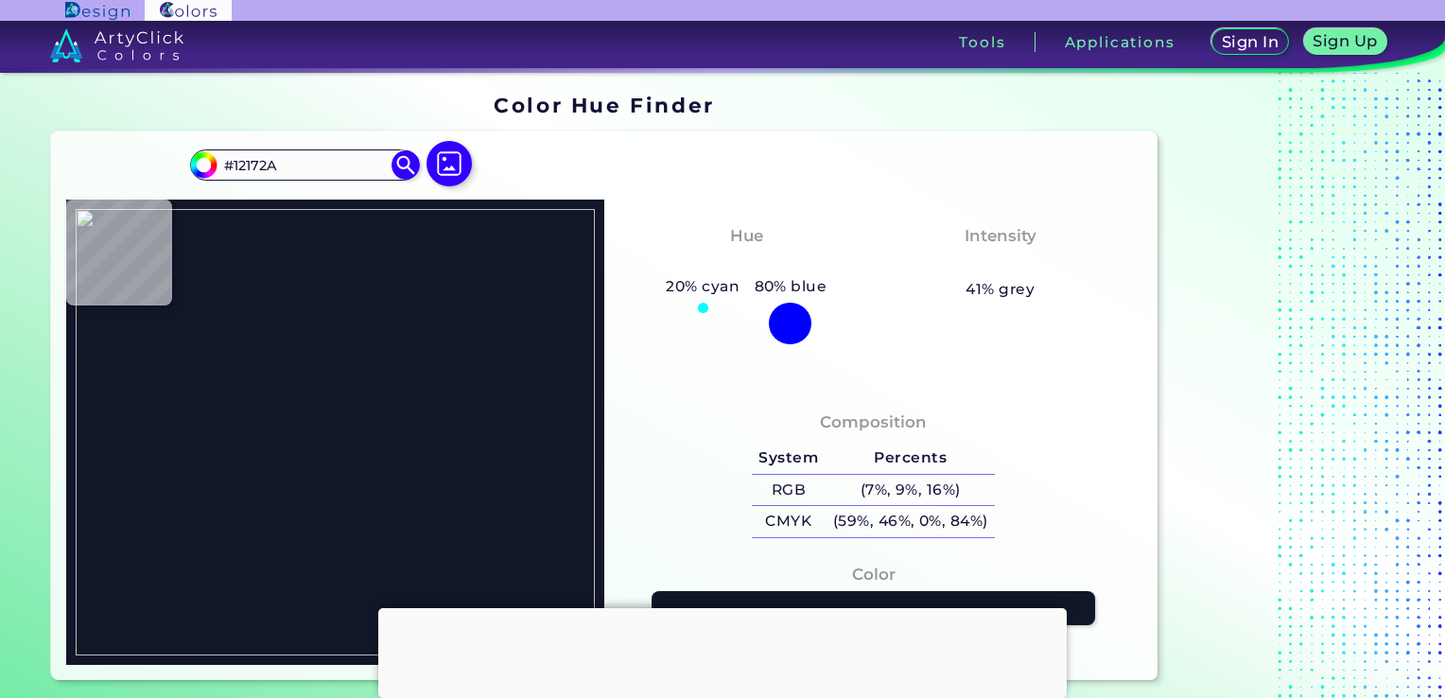
type input "#151F2C"
type input "#1a1e1f"
type input "#1A1E1F"
type input "#535a68"
type input "#535A68"
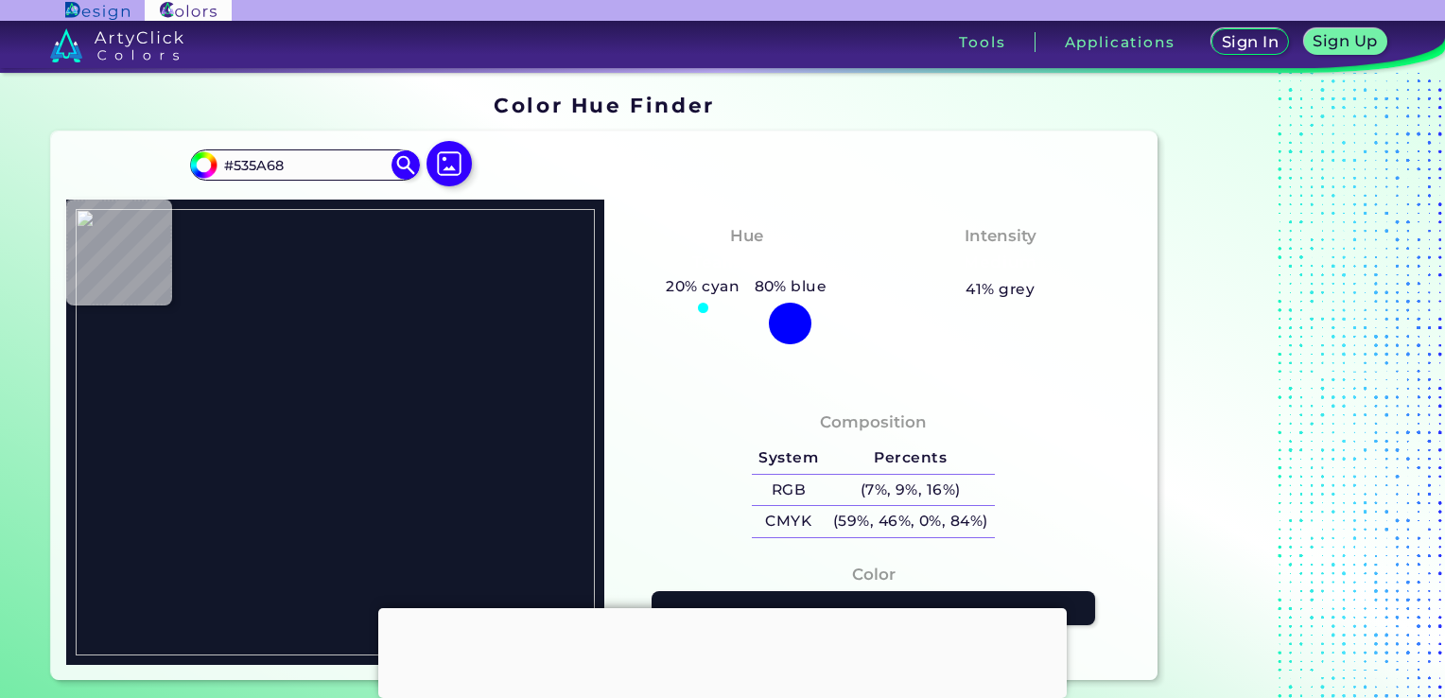
type input "#1f2732"
type input "#1F2732"
type input "#727176"
type input "#89898b"
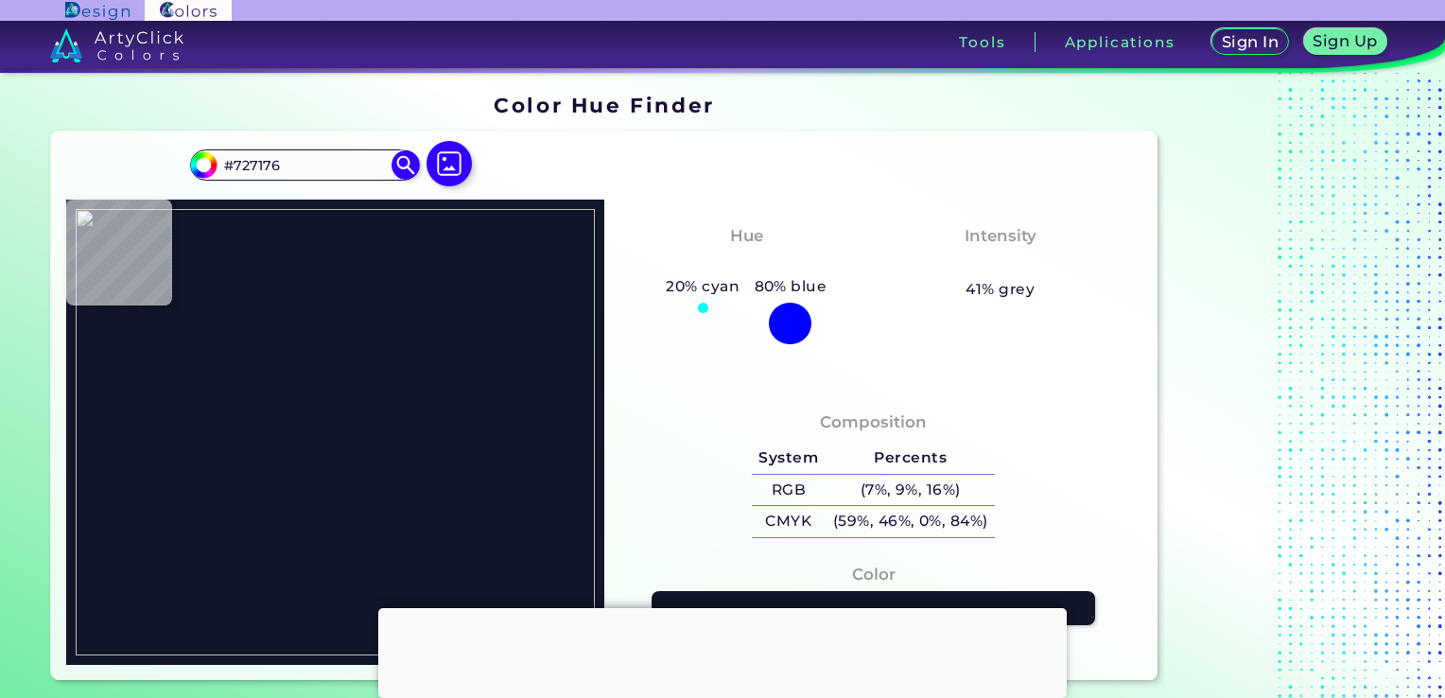
type input "#89898B"
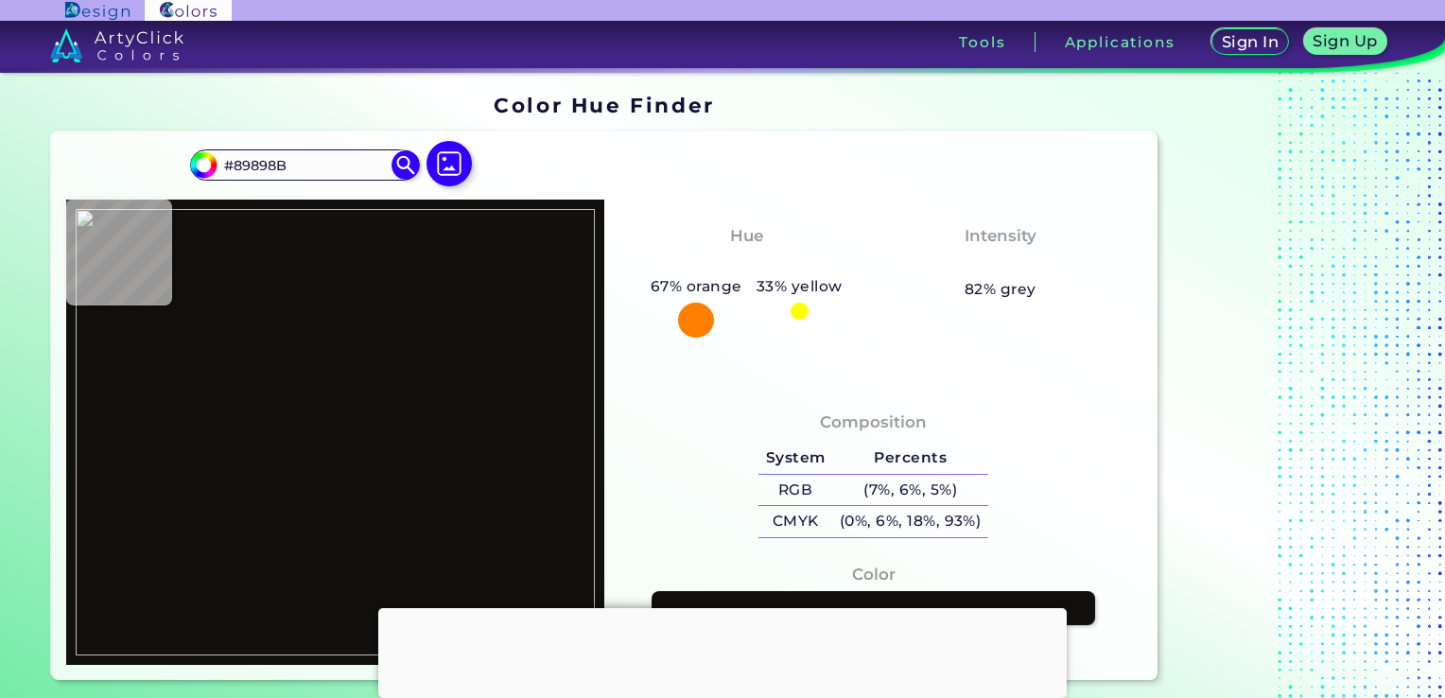
type input "#11100e"
type input "#11100E"
type input "#585755"
type input "#424443"
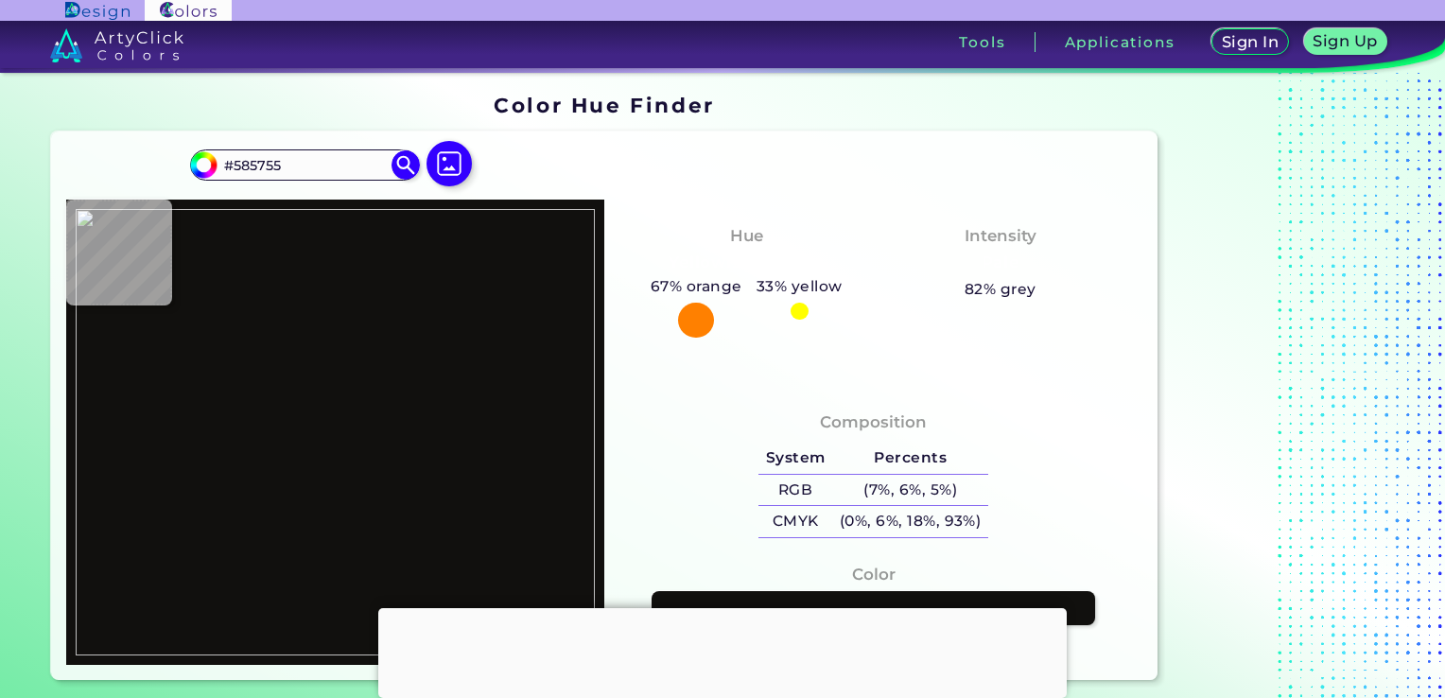
type input "#424443"
type input "#151611"
type input "#040402"
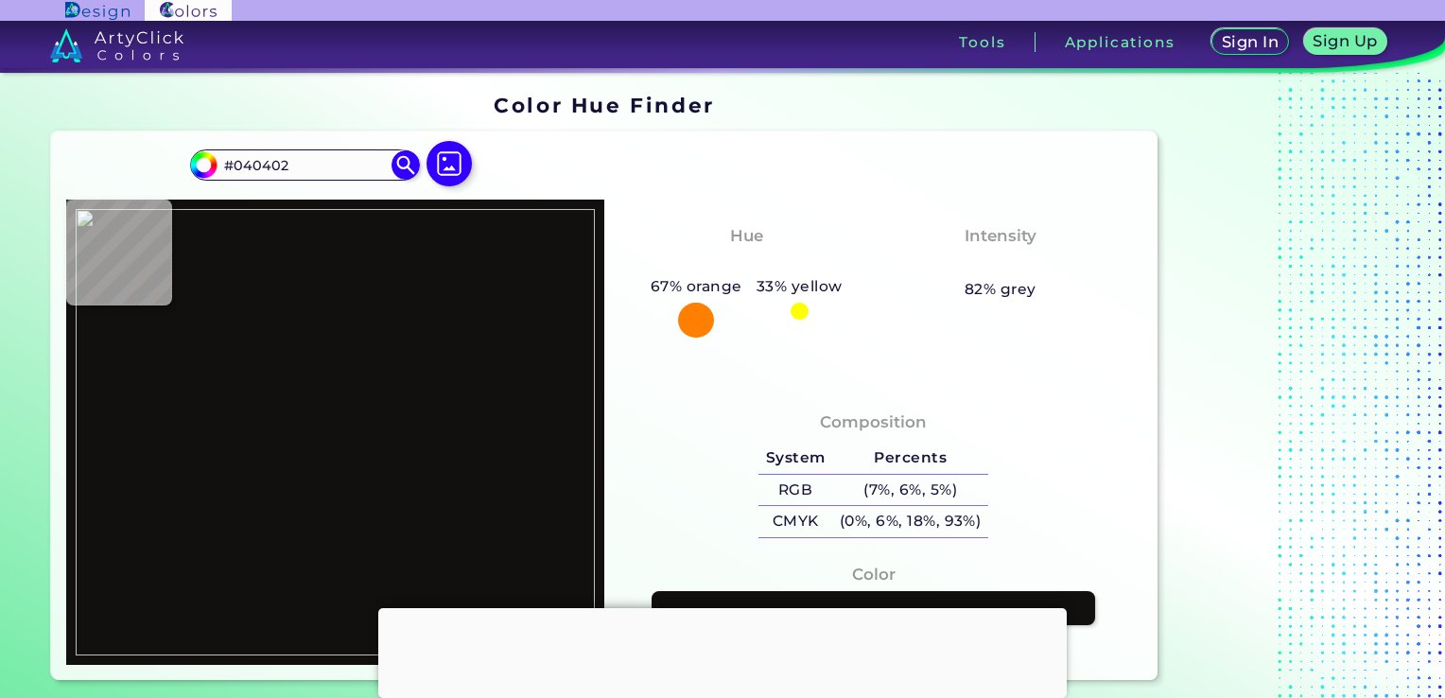
type input "#000000"
type input "#0c0f1d"
type input "#0C0F1D"
type input "#1d2029"
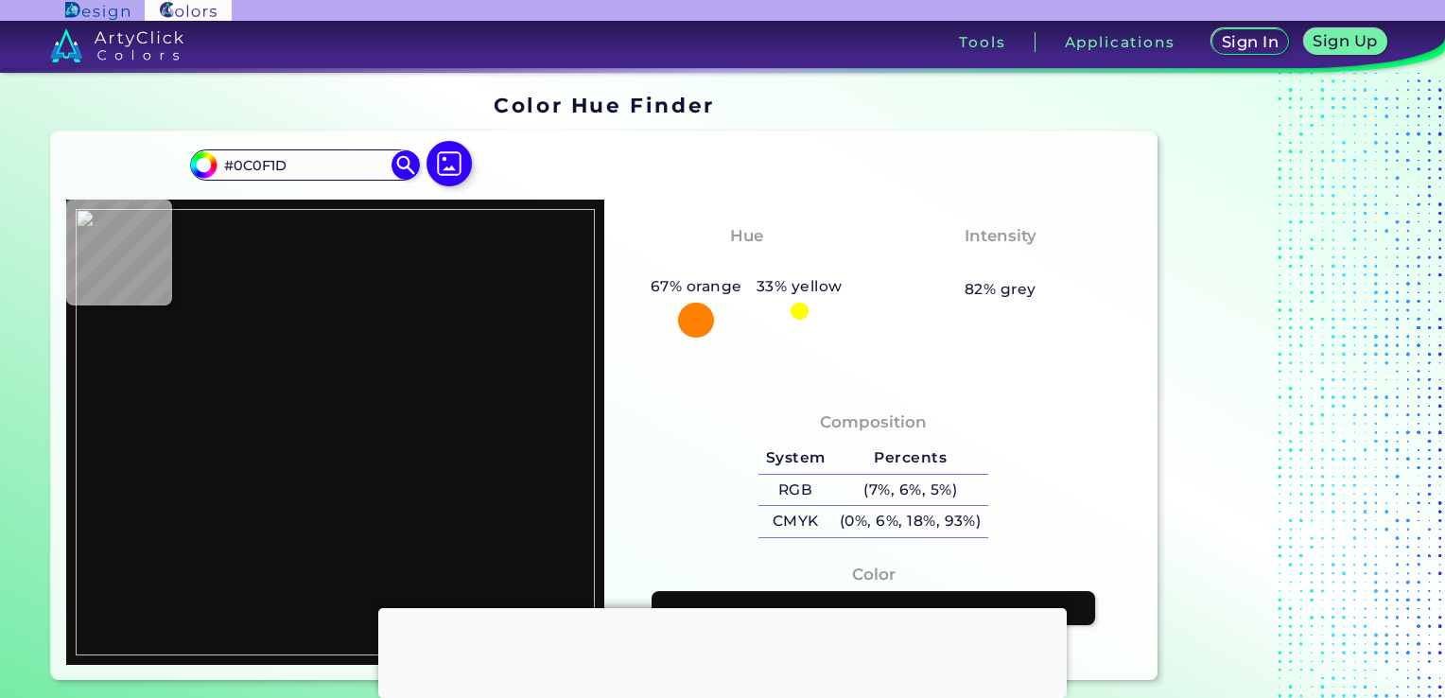
type input "#1D2029"
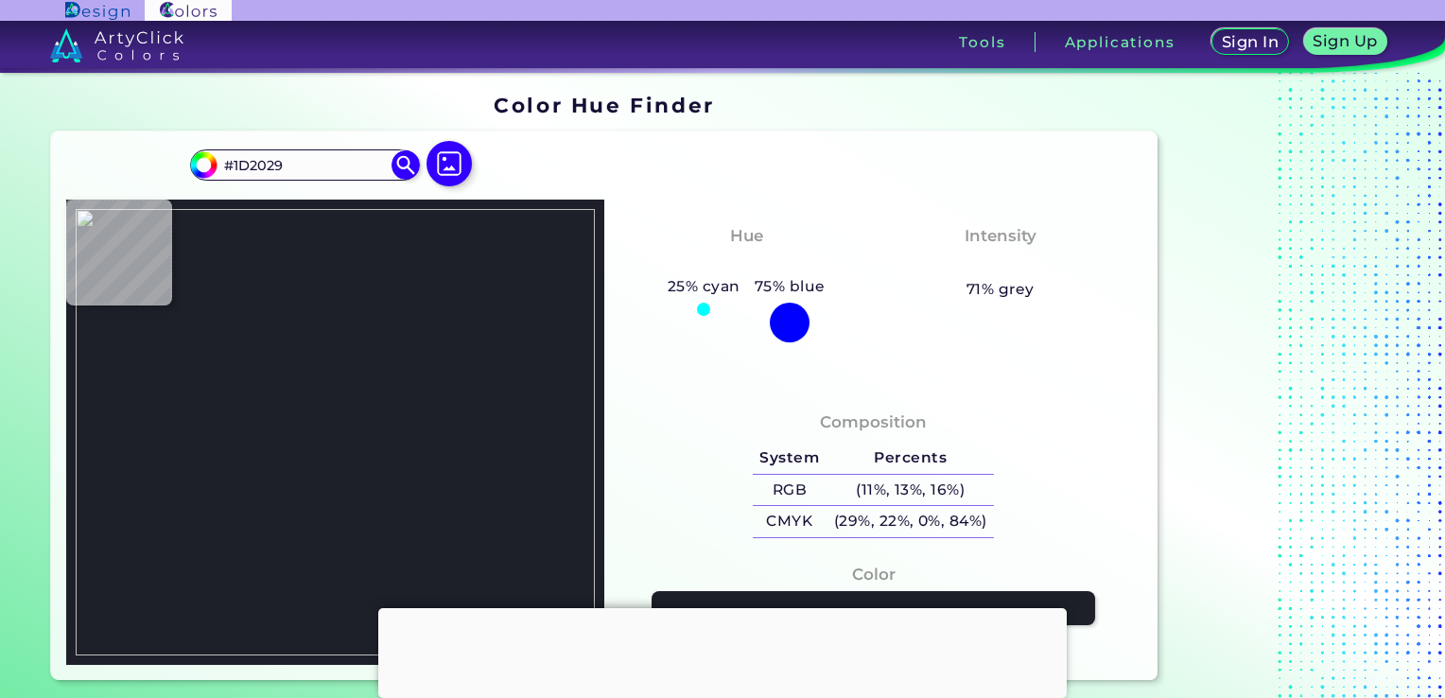
type input "#646192"
type input "#635ea0"
type input "#635EA0"
type input "#635da3"
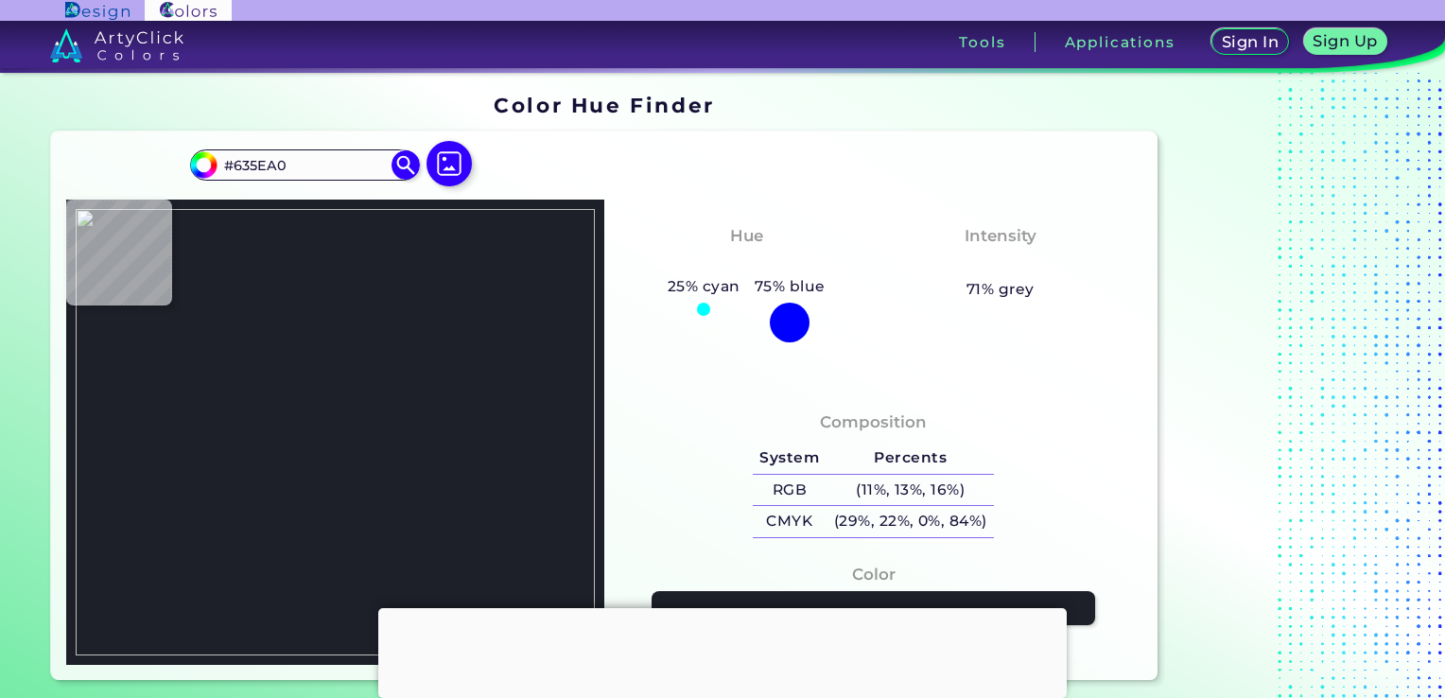
type input "#635DA3"
type input "#5d59a3"
type input "#5D59A3"
type input "#5d5ca0"
type input "#5D5CA0"
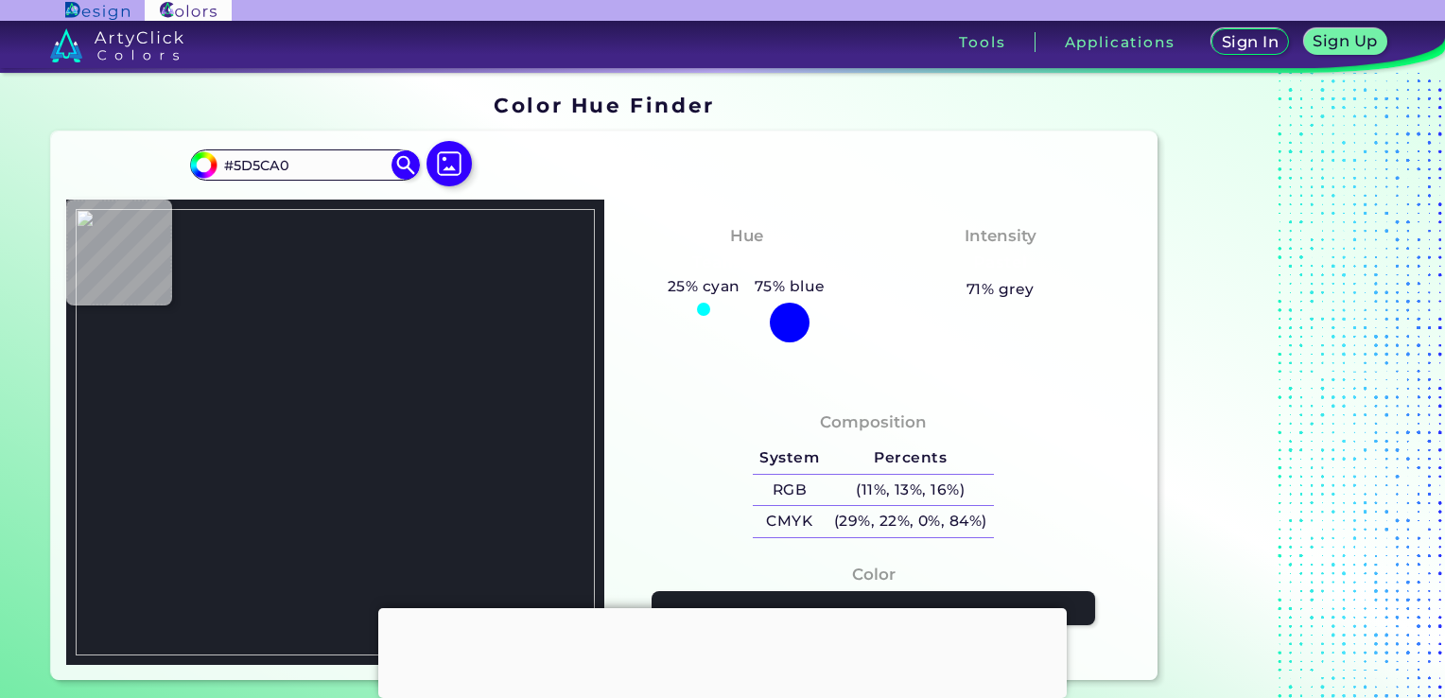
type input "#5e5ba0"
type input "#5E5BA0"
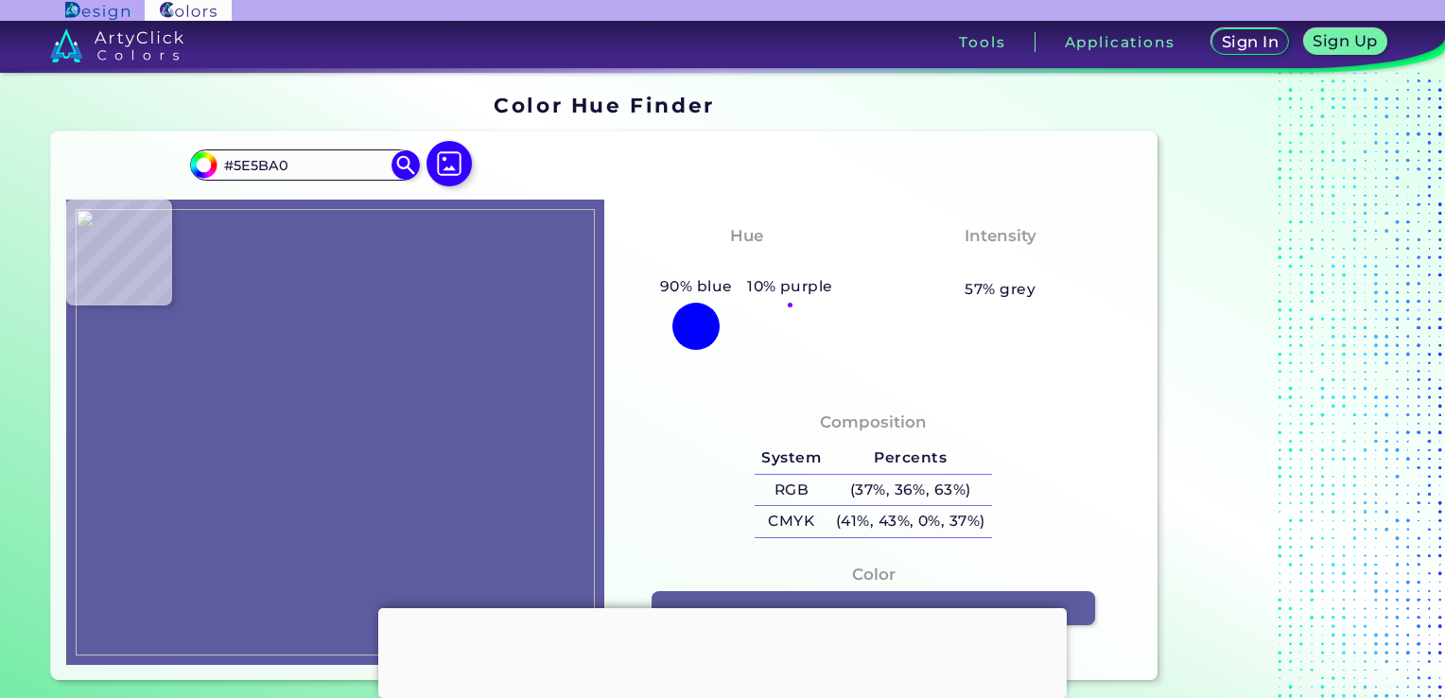
type input "#5e5b9e"
type input "#5E5B9E"
type input "#5d5aa1"
type input "#5D5AA1"
type input "#555297"
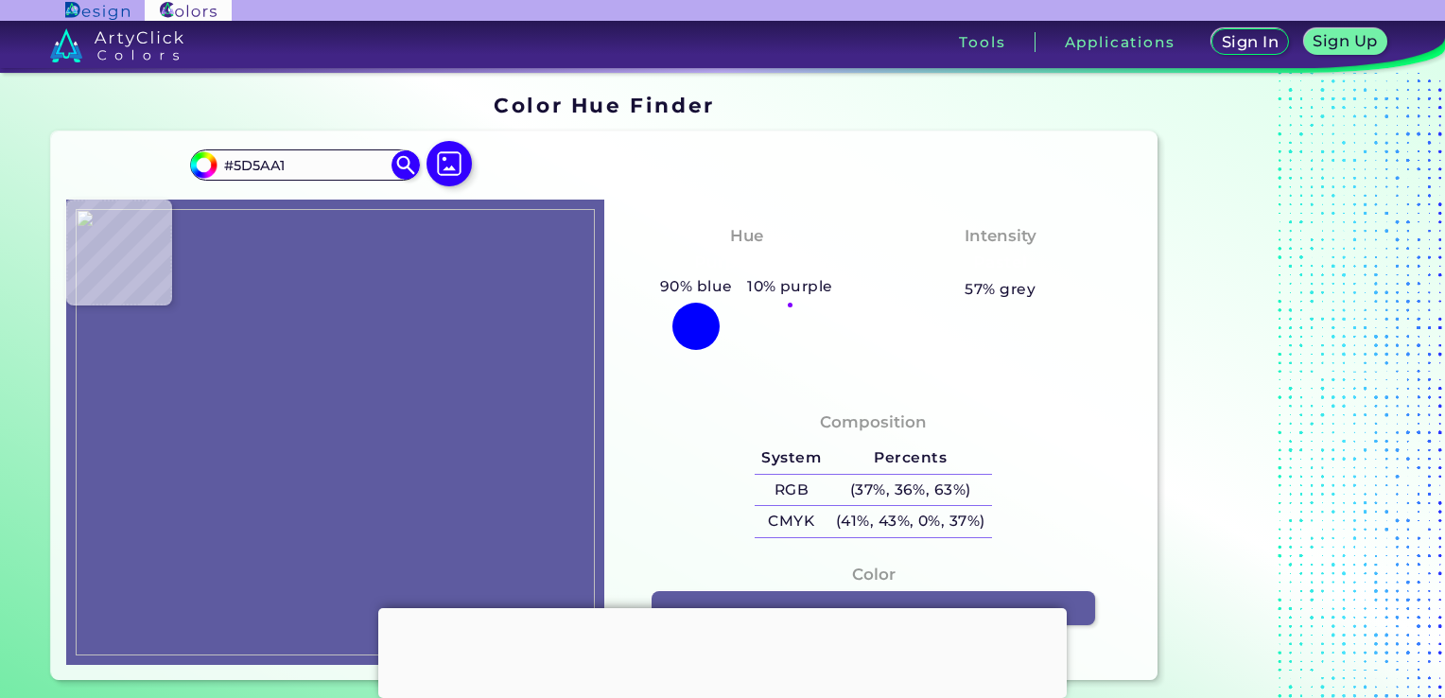
type input "#555297"
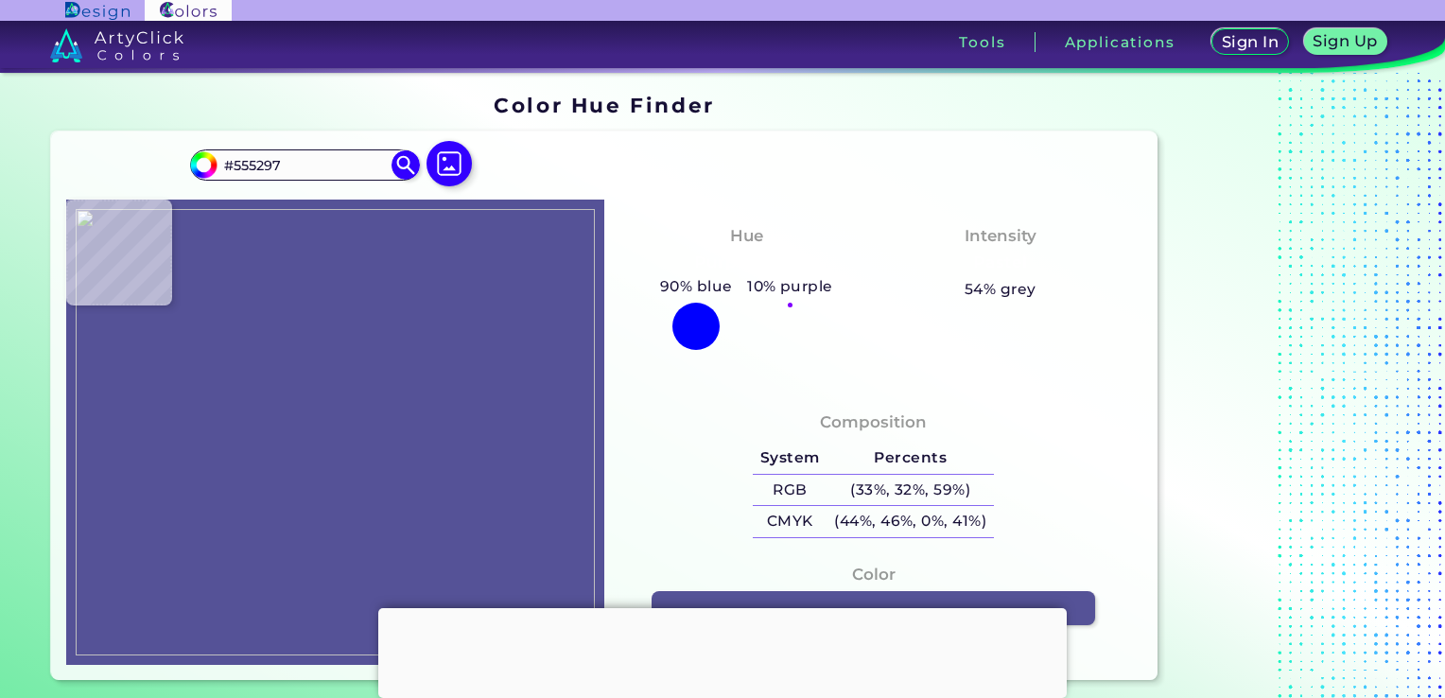
type input "#5c5894"
type input "#5C5894"
type input "#605aa0"
type input "#605AA0"
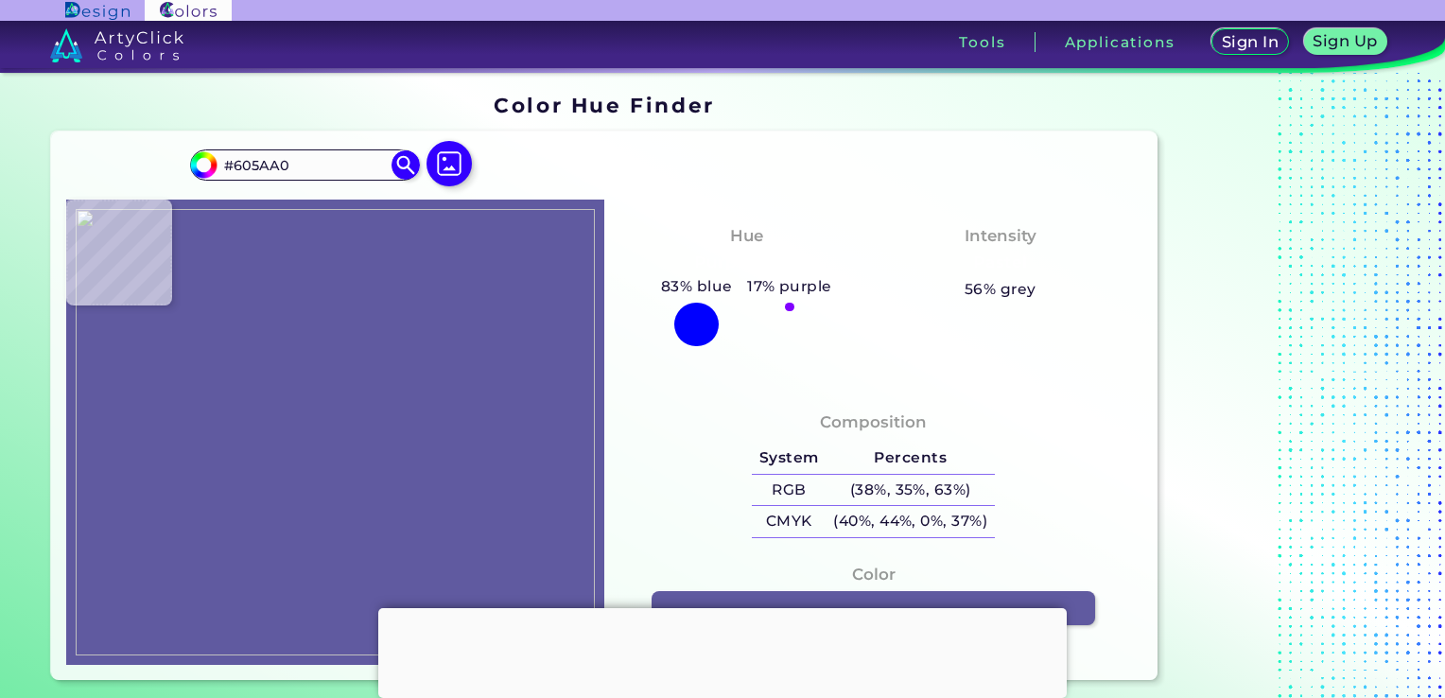
type input "#5f5c9f"
type input "#5F5C9F"
type input "#5a579d"
type input "#5A579D"
type input "#5b589b"
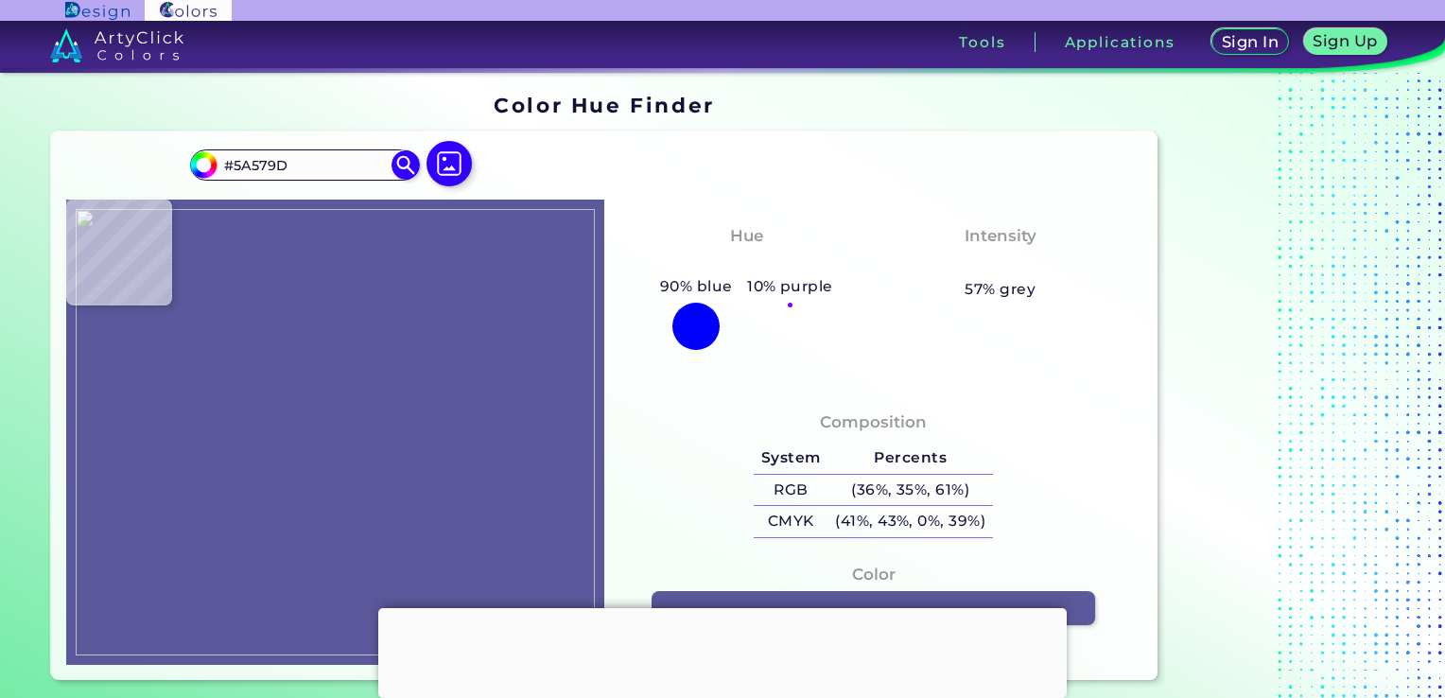
type input "#5B589B"
type input "#5e599c"
type input "#5E599C"
type input "#5d5a9d"
type input "#5D5A9D"
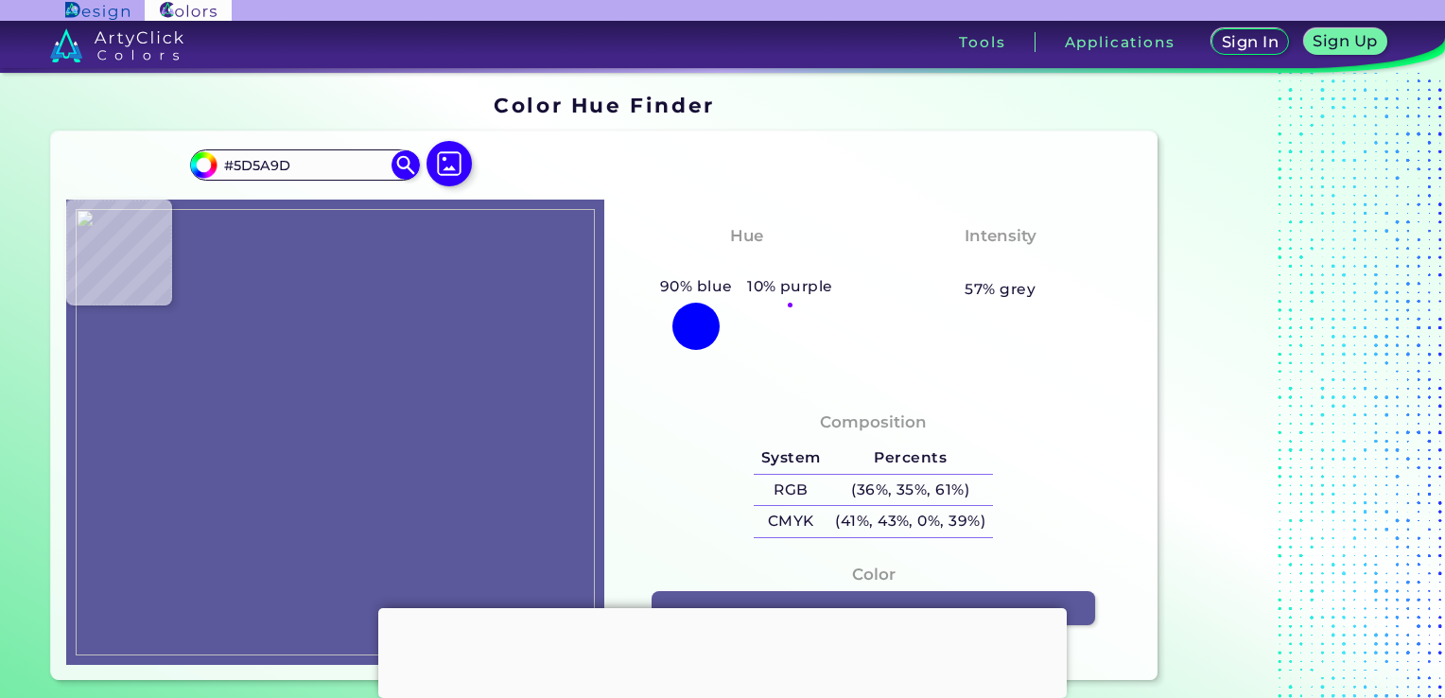
type input "#5a579a"
type input "#5A579A"
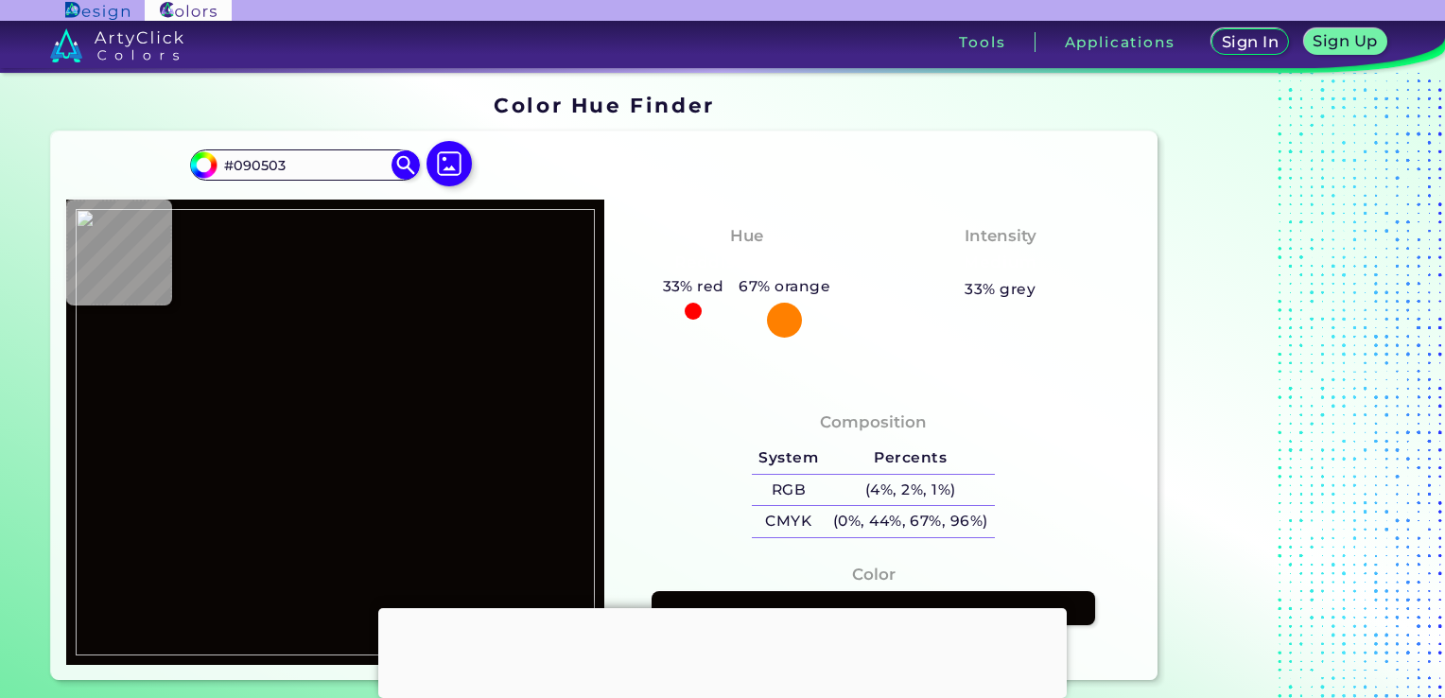
scroll to position [95, 0]
